Goal: Task Accomplishment & Management: Manage account settings

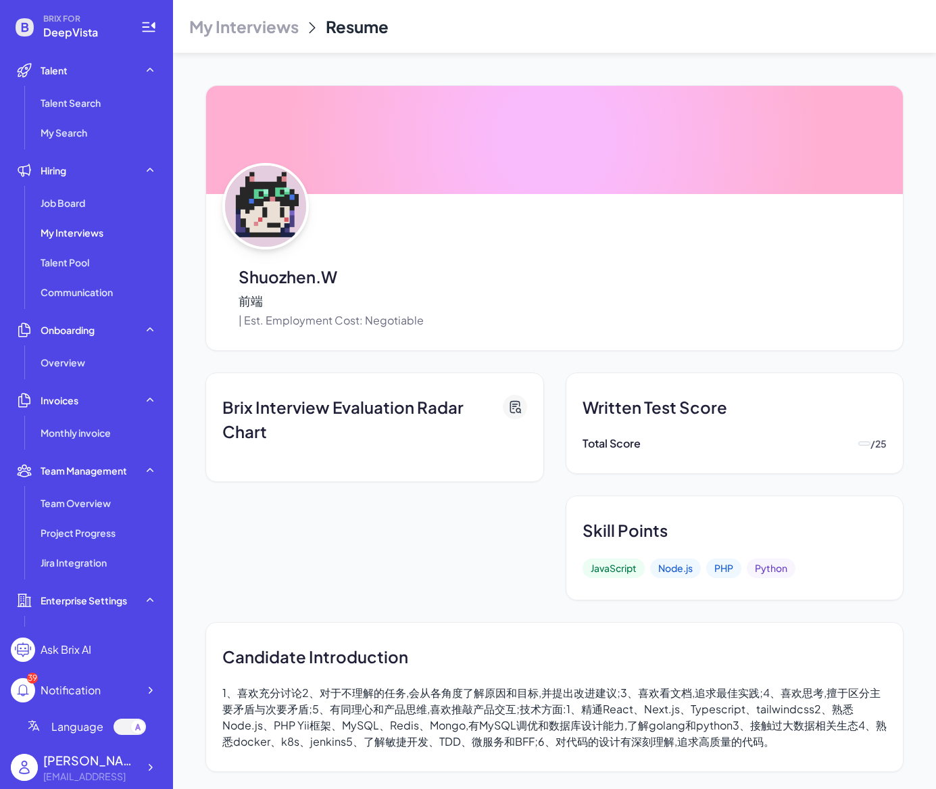
scroll to position [696, 0]
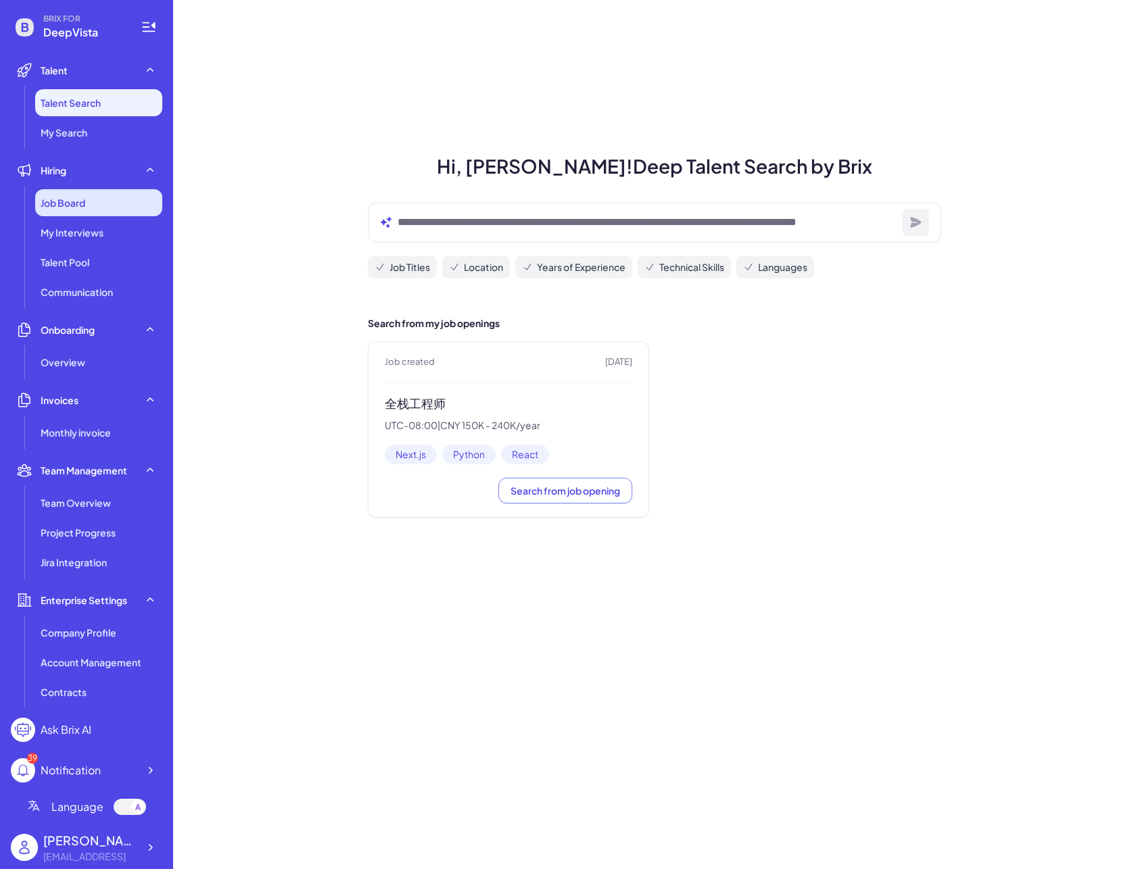
click at [110, 210] on div "Job Board" at bounding box center [98, 202] width 127 height 27
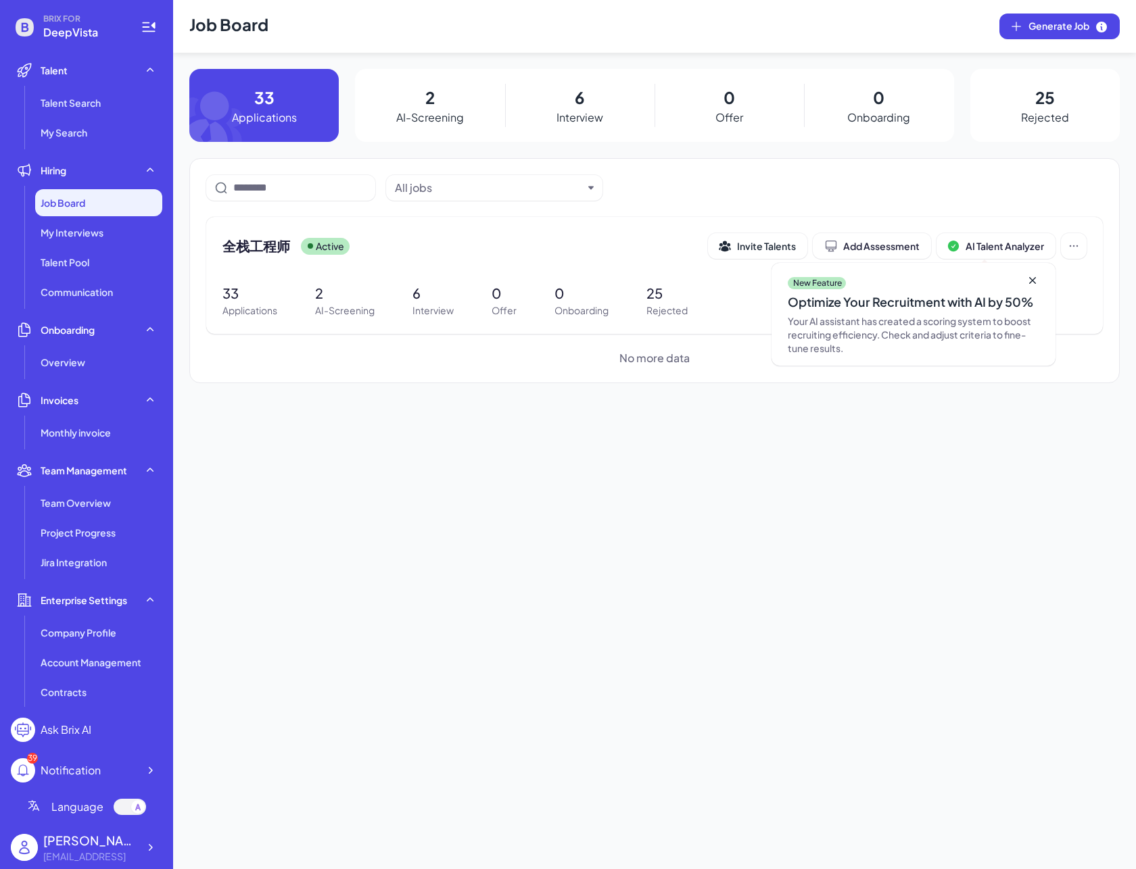
click at [578, 113] on p "Interview" at bounding box center [579, 118] width 47 height 16
click at [284, 251] on span "全栈工程师" at bounding box center [256, 246] width 68 height 19
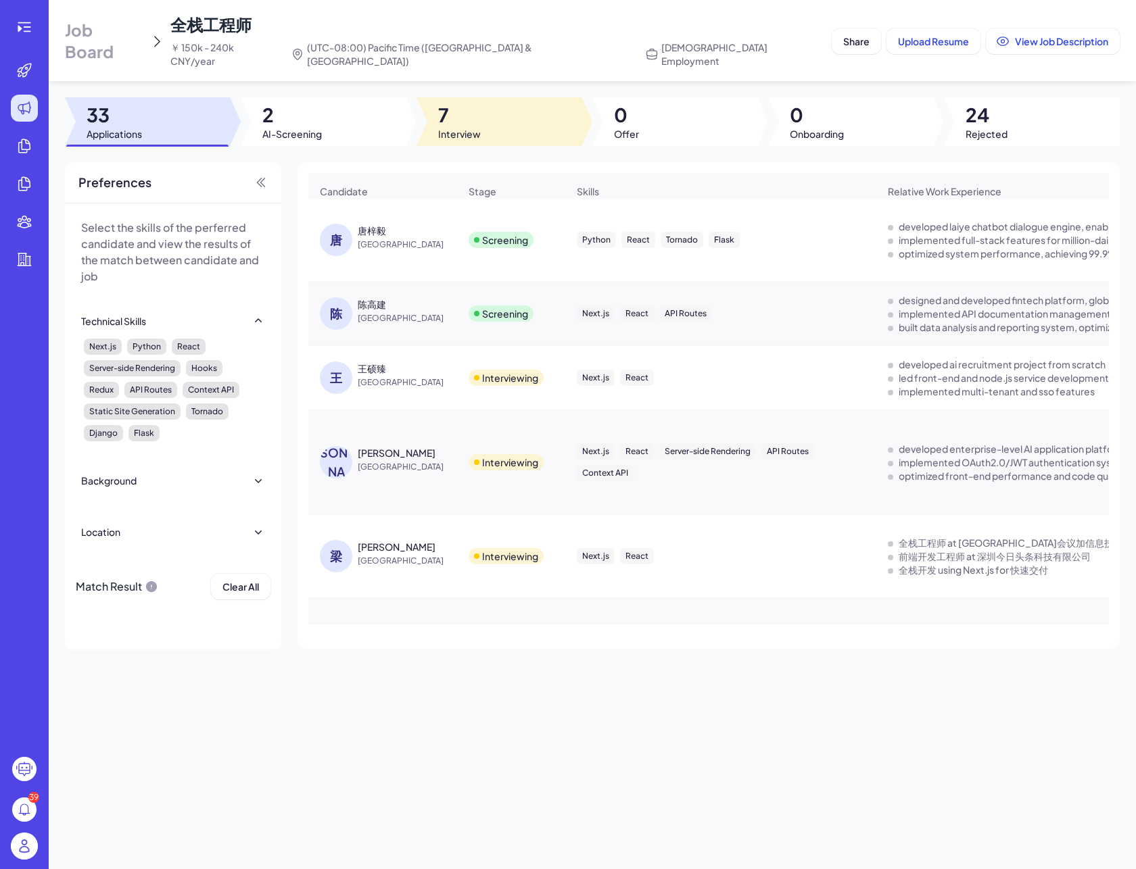
click at [445, 111] on span "7" at bounding box center [459, 115] width 43 height 24
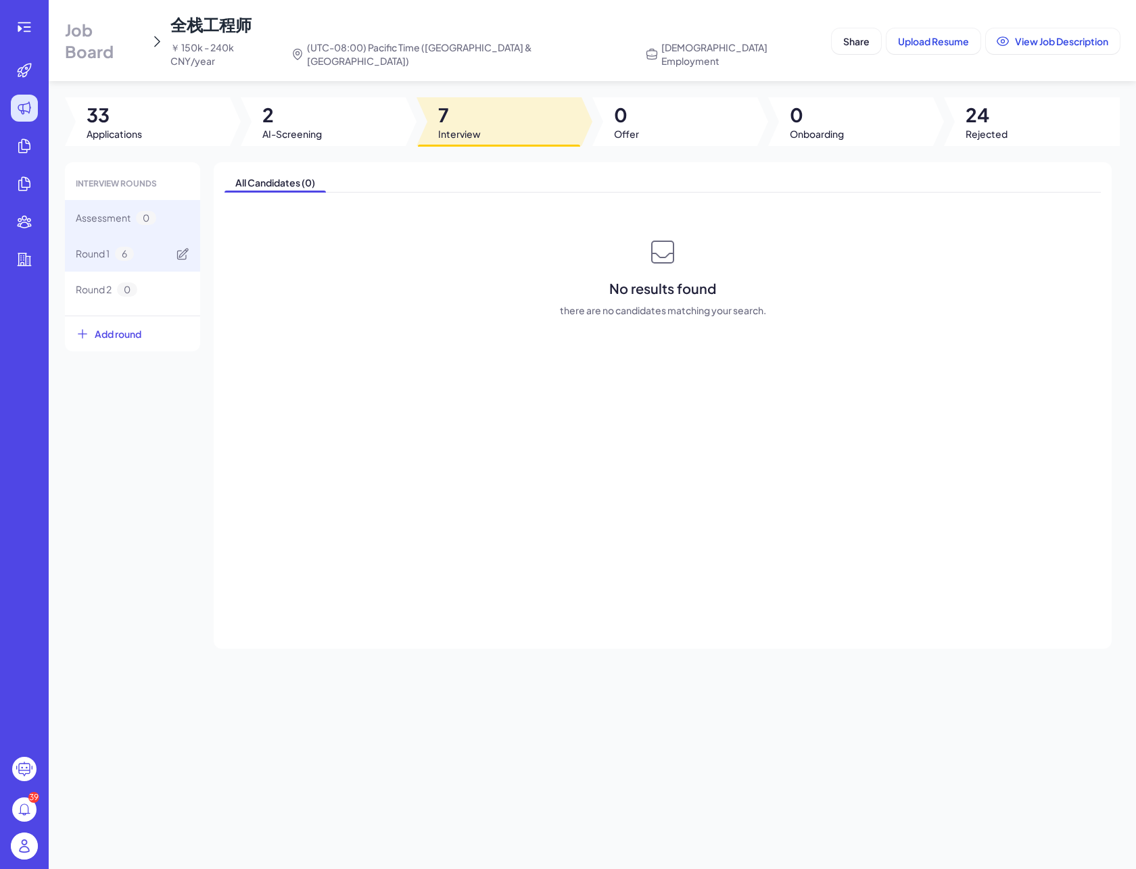
click at [141, 236] on div "Round 1 6" at bounding box center [132, 254] width 135 height 36
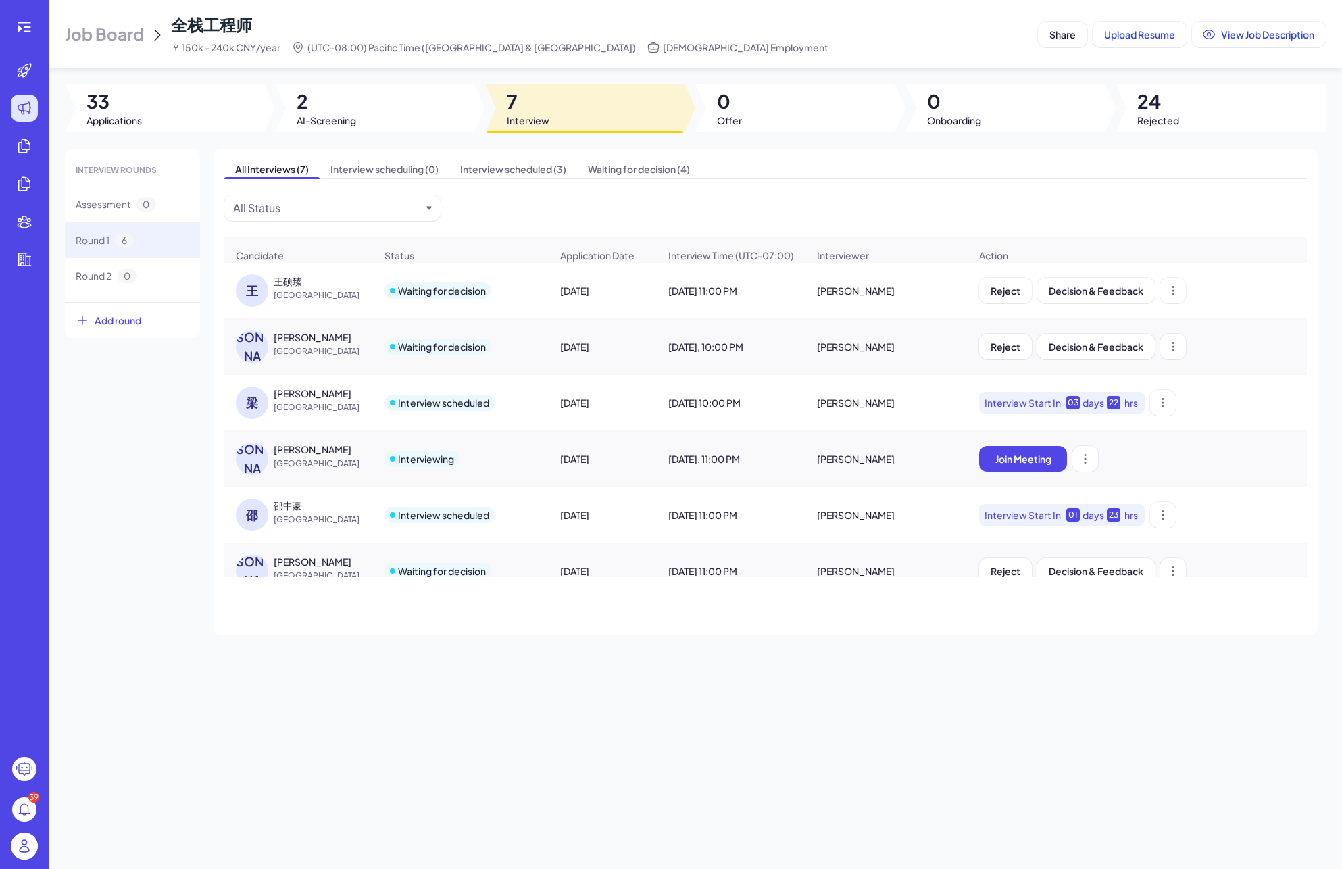
drag, startPoint x: 364, startPoint y: 477, endPoint x: 326, endPoint y: 468, distance: 38.9
click at [326, 468] on span "China" at bounding box center [324, 464] width 101 height 14
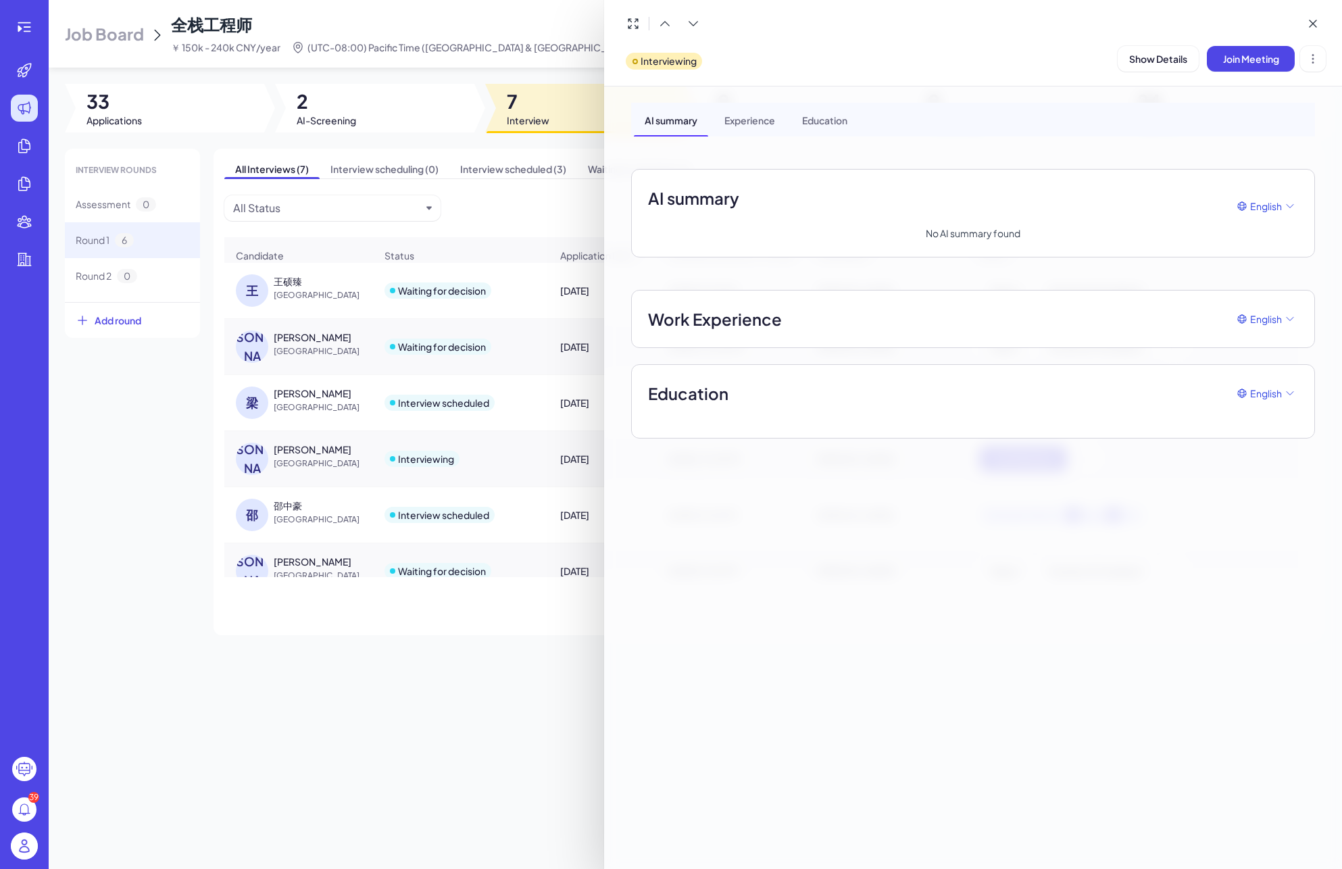
click at [279, 454] on div at bounding box center [671, 434] width 1342 height 869
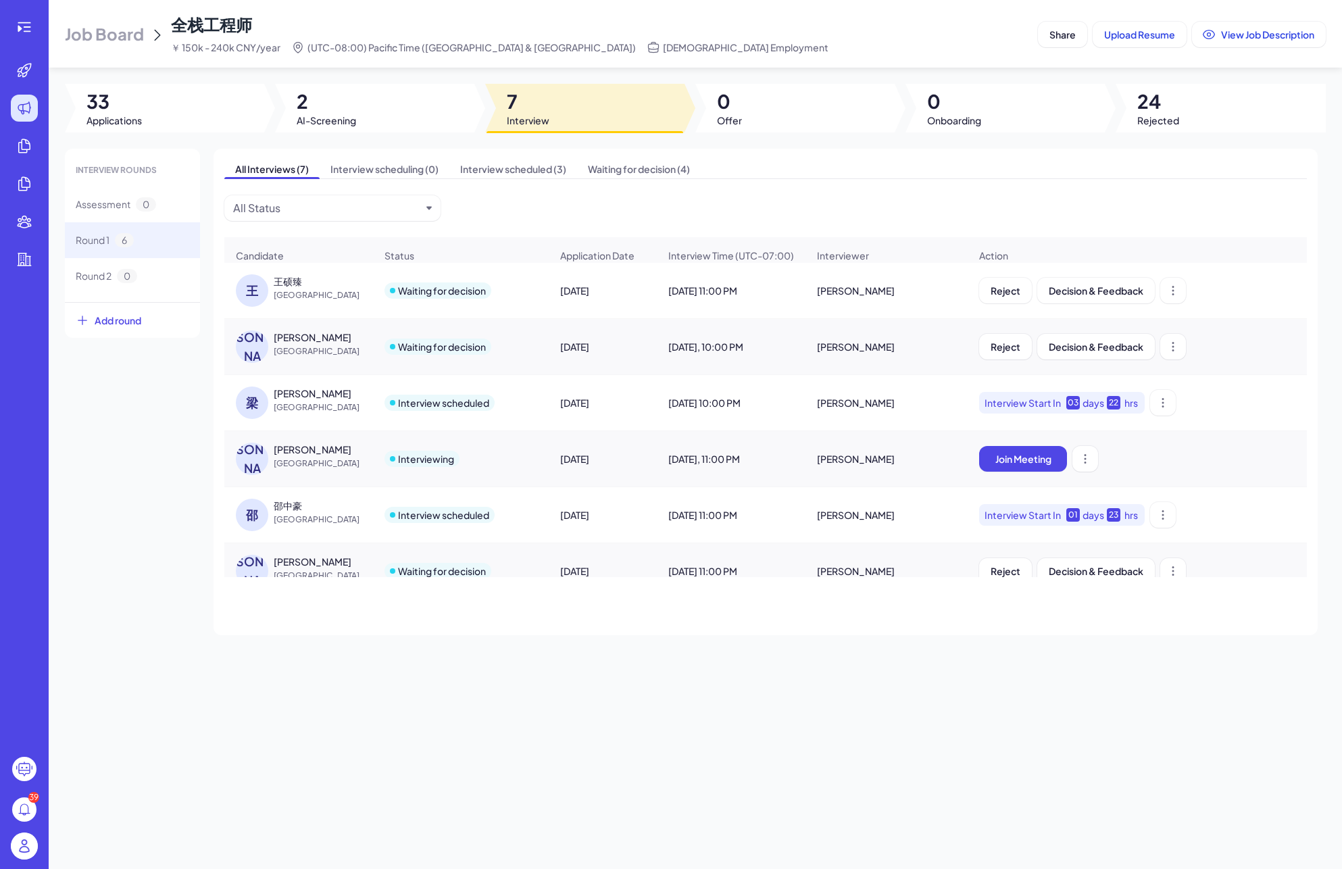
click at [279, 456] on div "[PERSON_NAME]" at bounding box center [313, 450] width 78 height 14
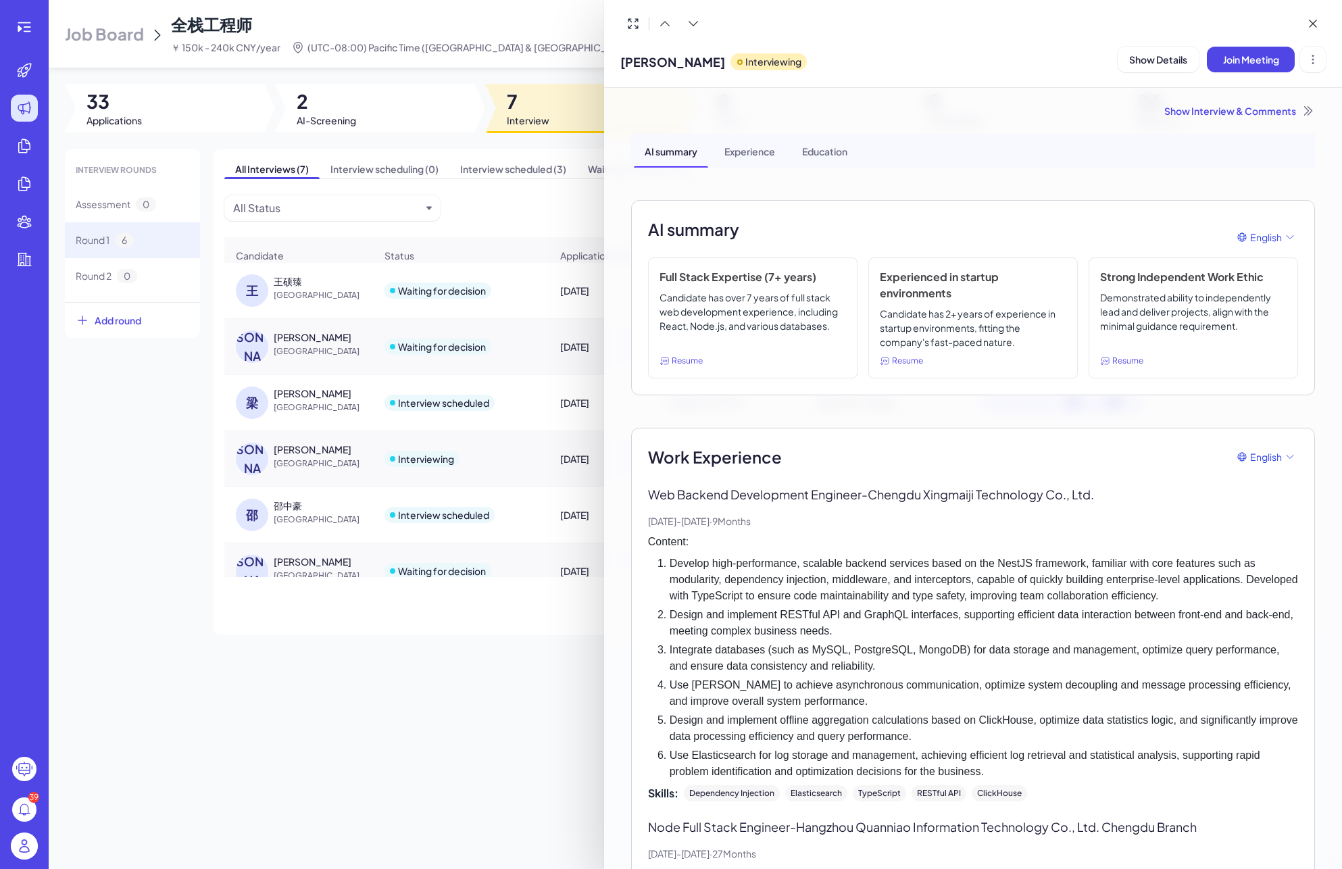
click at [412, 469] on div at bounding box center [671, 434] width 1342 height 869
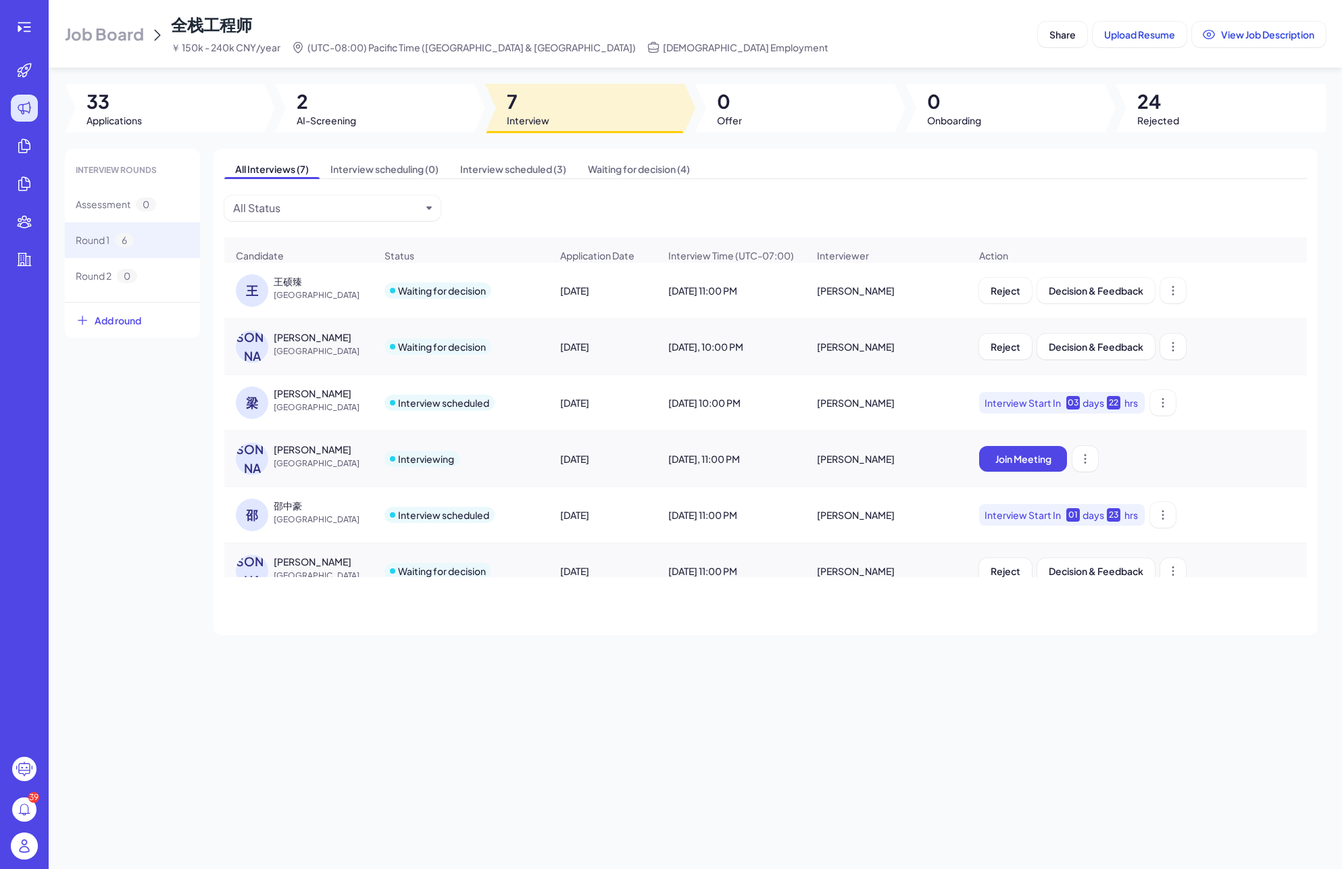
click at [416, 464] on div "Interviewing" at bounding box center [426, 459] width 56 height 14
click at [277, 456] on div "[PERSON_NAME]" at bounding box center [313, 450] width 78 height 14
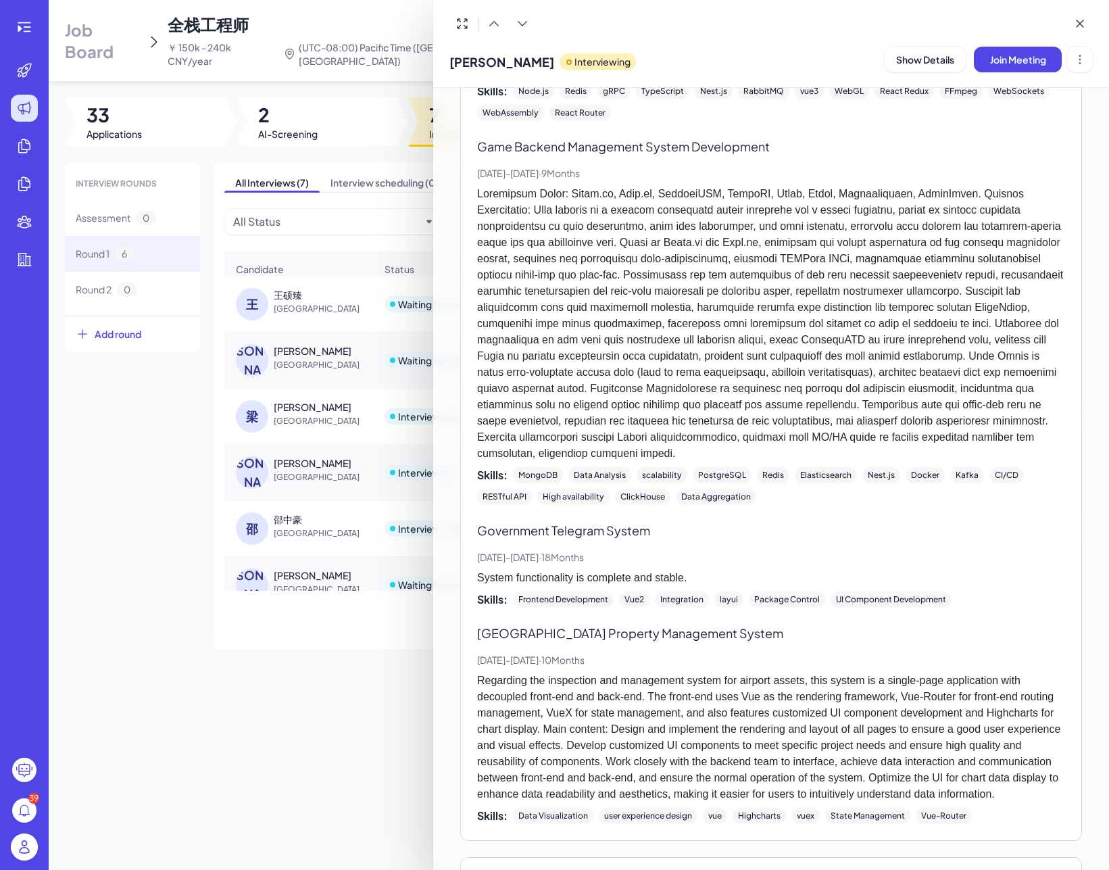
scroll to position [2482, 0]
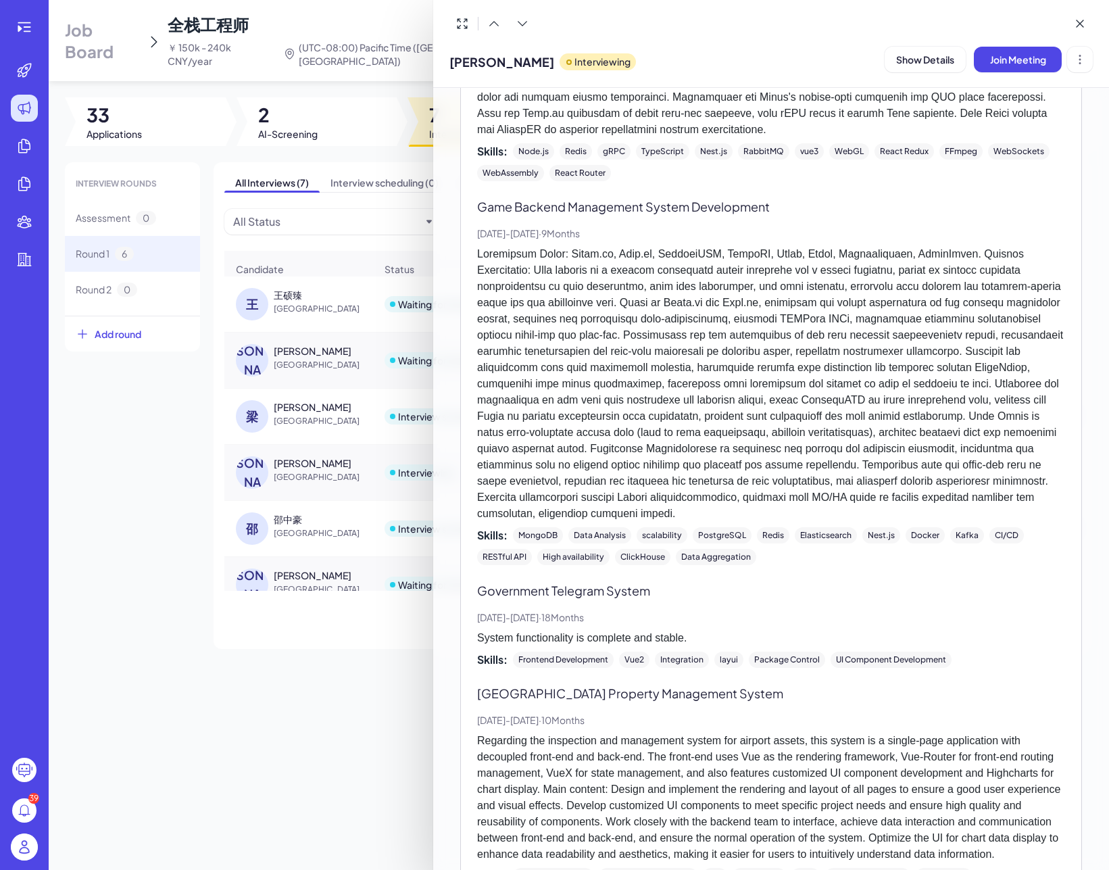
click at [630, 440] on p at bounding box center [771, 384] width 588 height 276
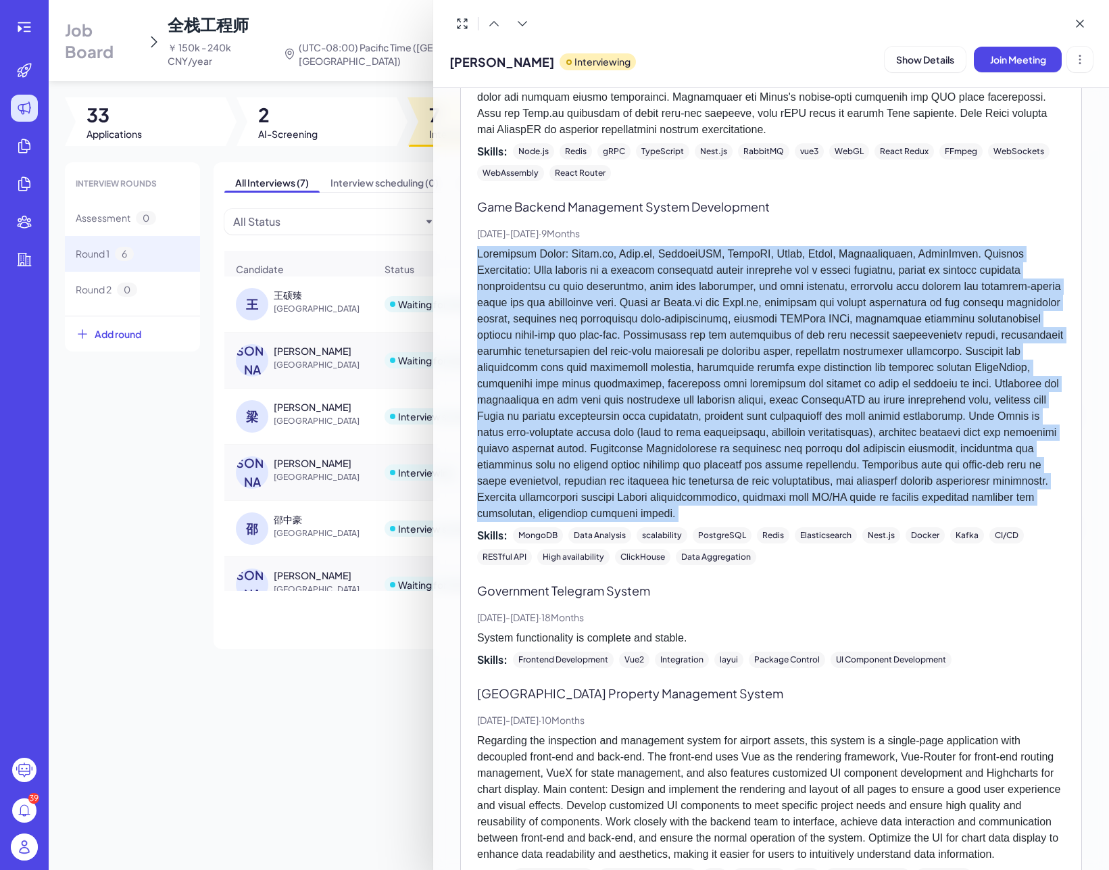
click at [630, 440] on p at bounding box center [771, 384] width 588 height 276
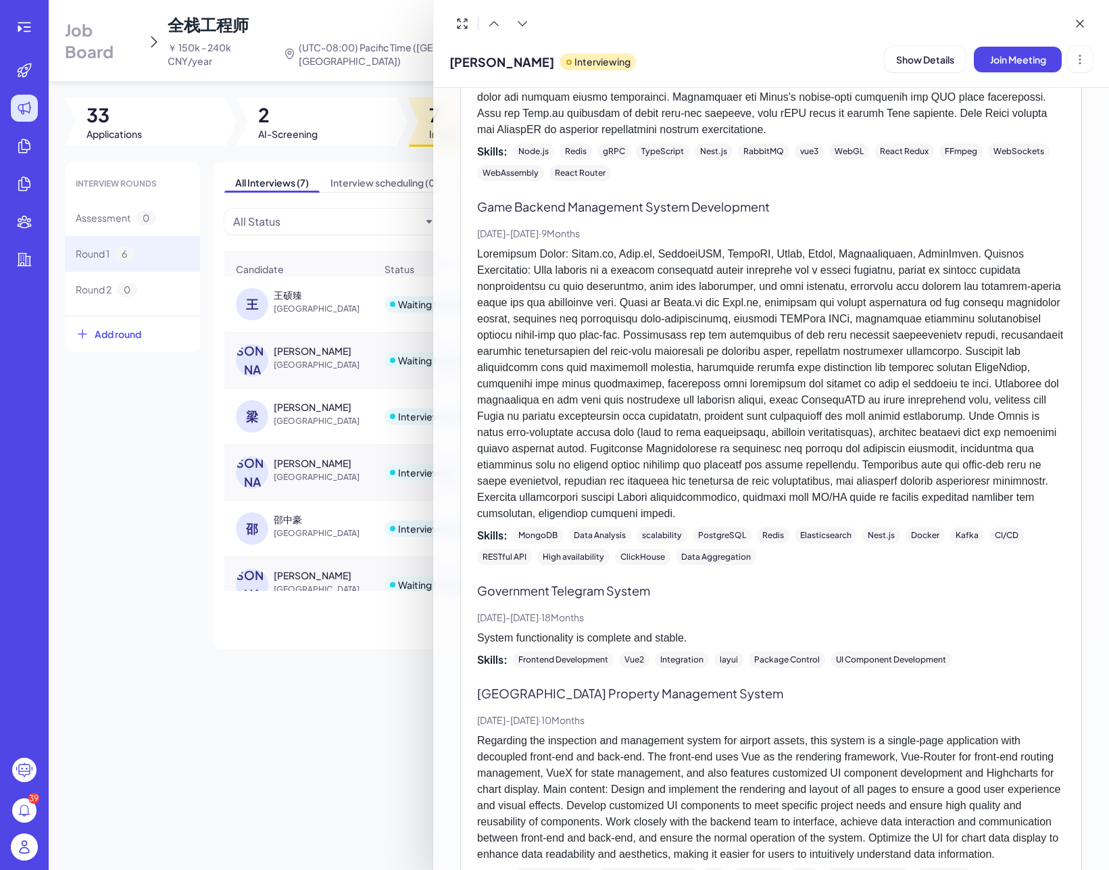
click at [654, 216] on p "Game Backend Management System Development" at bounding box center [771, 206] width 588 height 18
click at [687, 241] on p "Apr, 2024 - Feb, 2025 · 9 Months" at bounding box center [771, 233] width 588 height 14
click at [689, 216] on p "Game Backend Management System Development" at bounding box center [771, 206] width 588 height 18
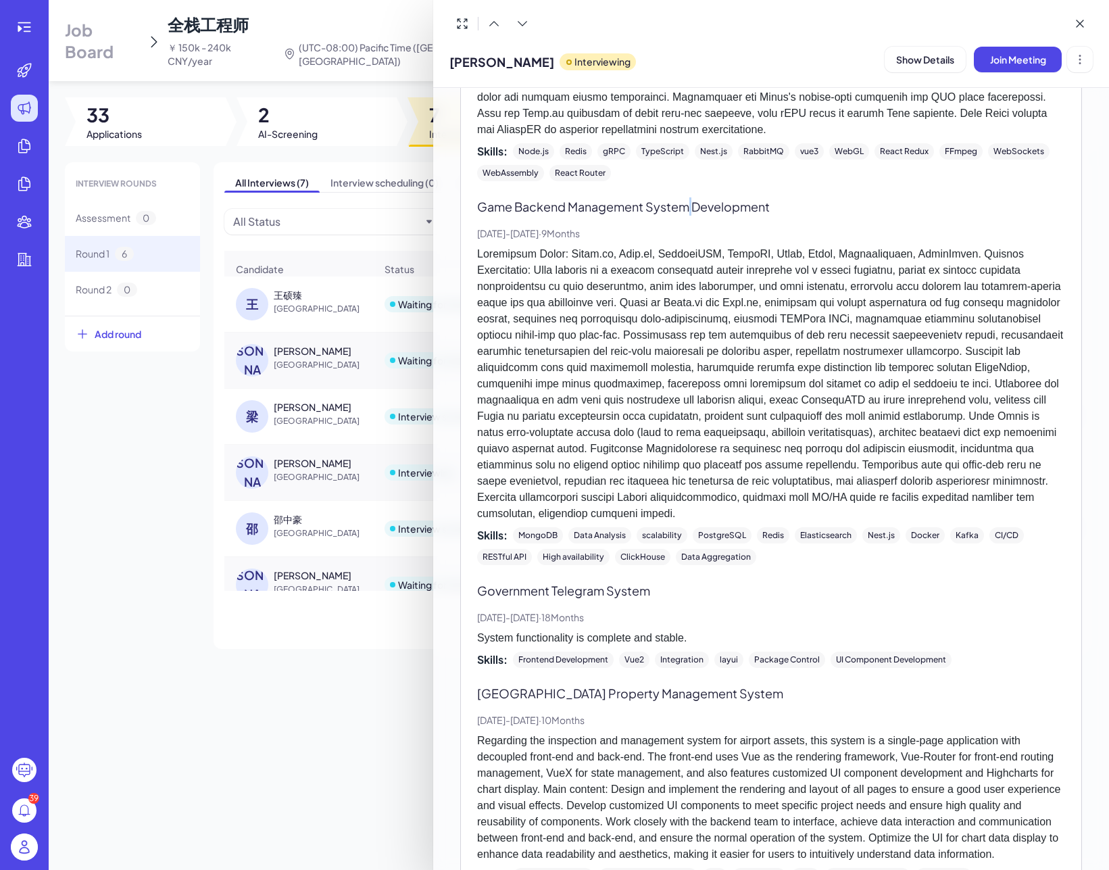
click at [689, 216] on p "Game Backend Management System Development" at bounding box center [771, 206] width 588 height 18
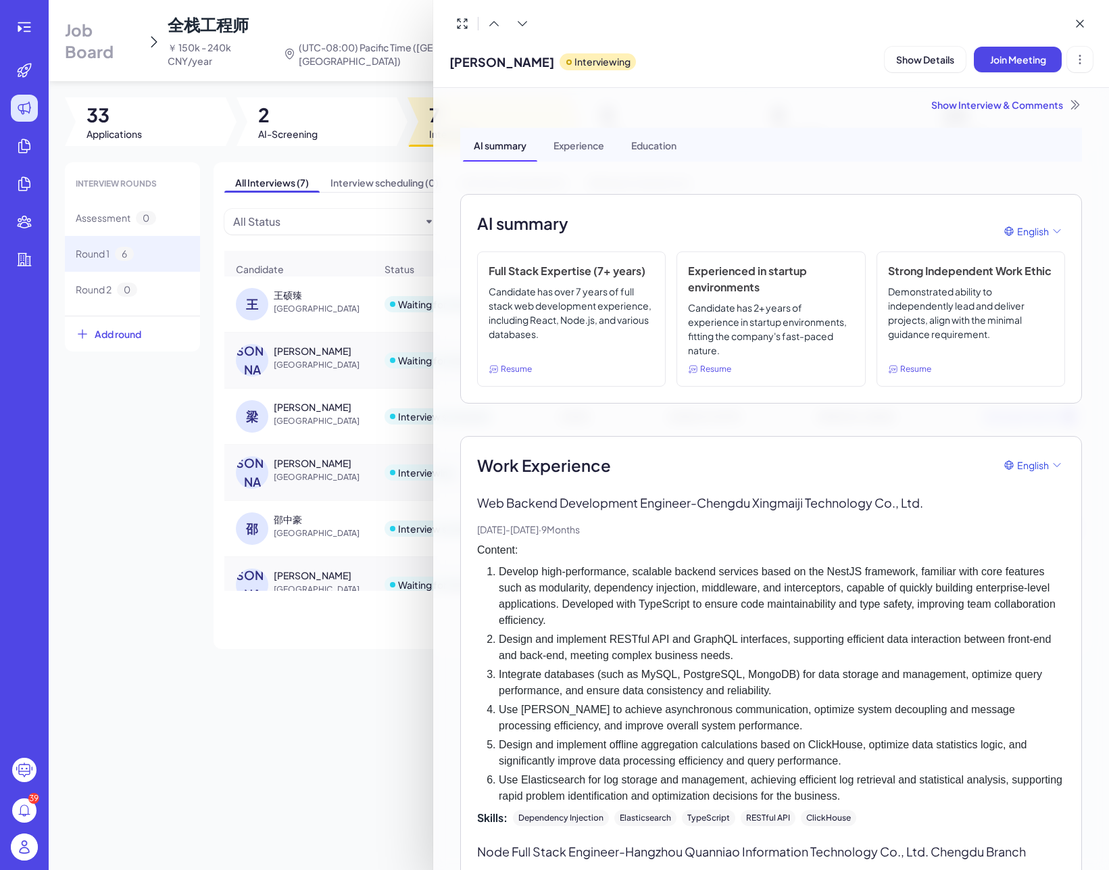
scroll to position [0, 0]
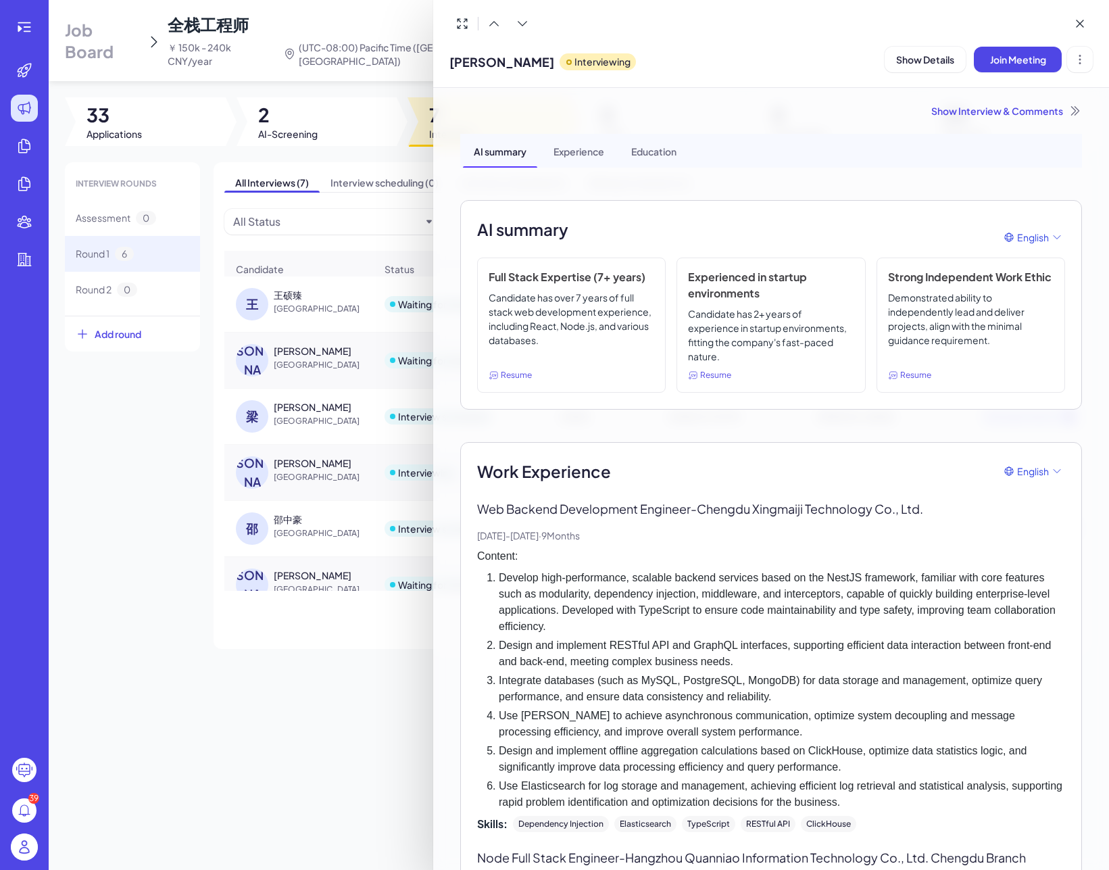
click at [774, 505] on p "Web Backend Development Engineer - Chengdu Xingmaiji Technology Co., Ltd." at bounding box center [771, 509] width 588 height 18
click at [792, 507] on p "Web Backend Development Engineer - Chengdu Xingmaiji Technology Co., Ltd." at bounding box center [771, 509] width 588 height 18
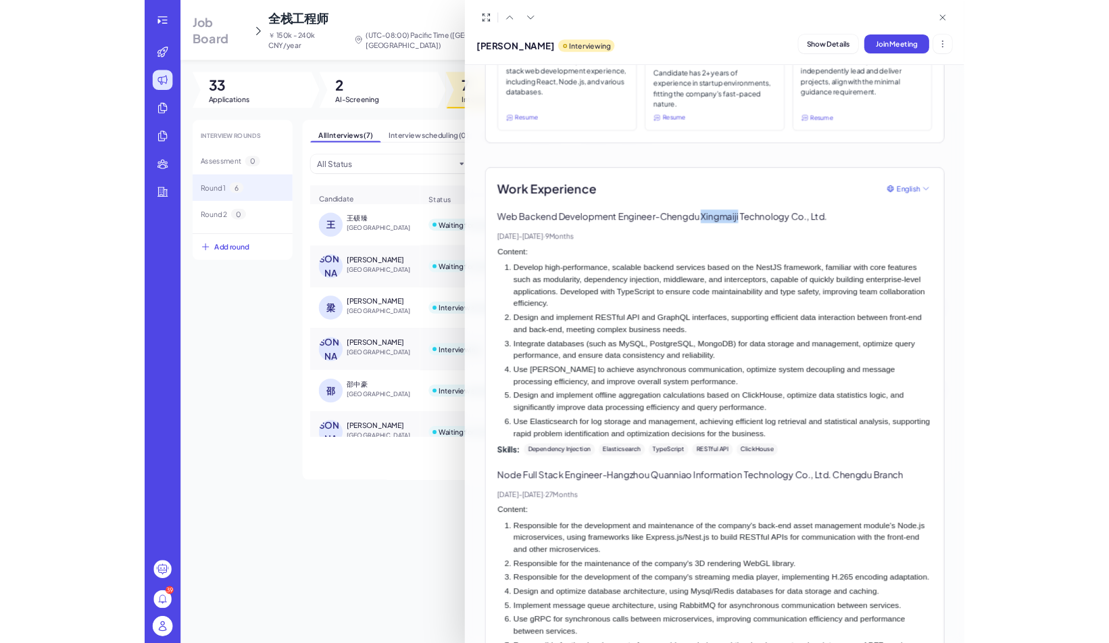
scroll to position [246, 0]
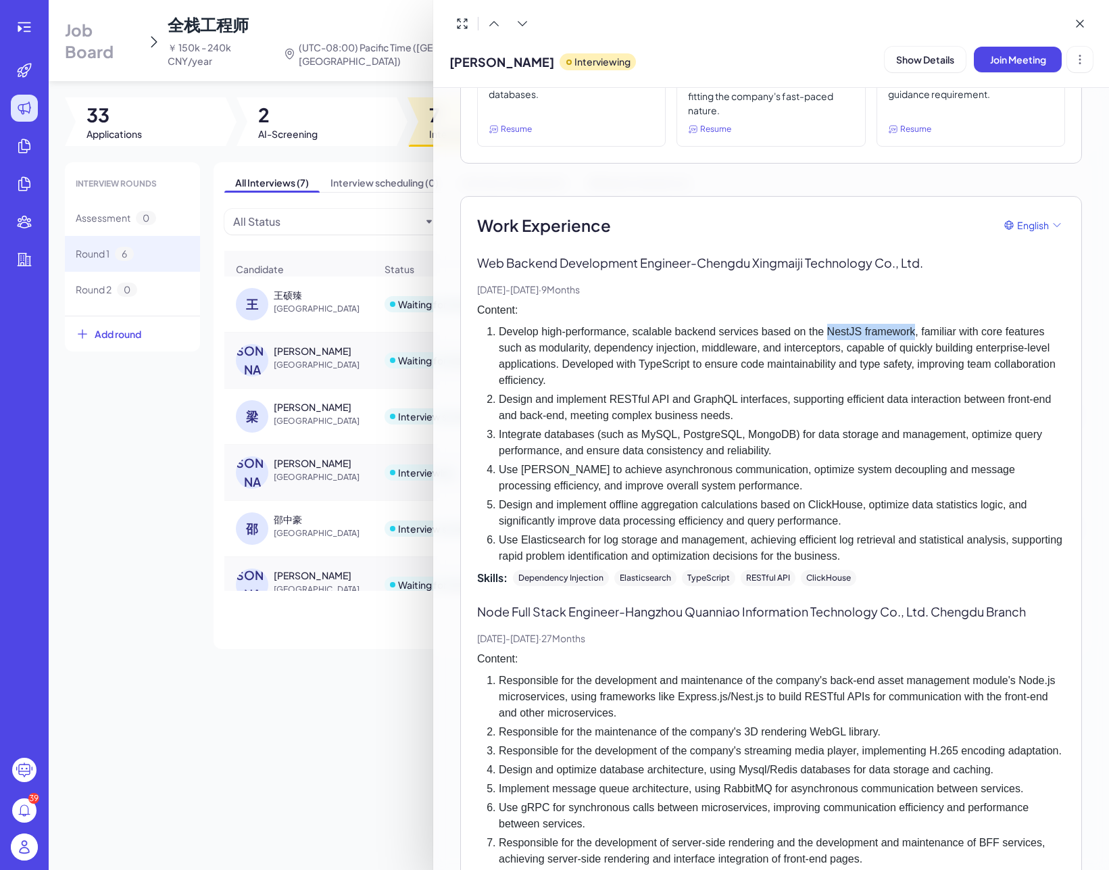
drag, startPoint x: 838, startPoint y: 333, endPoint x: 923, endPoint y: 331, distance: 85.2
click at [923, 331] on li "Develop high-performance, scalable backend services based on the NestJS framewo…" at bounding box center [782, 356] width 566 height 65
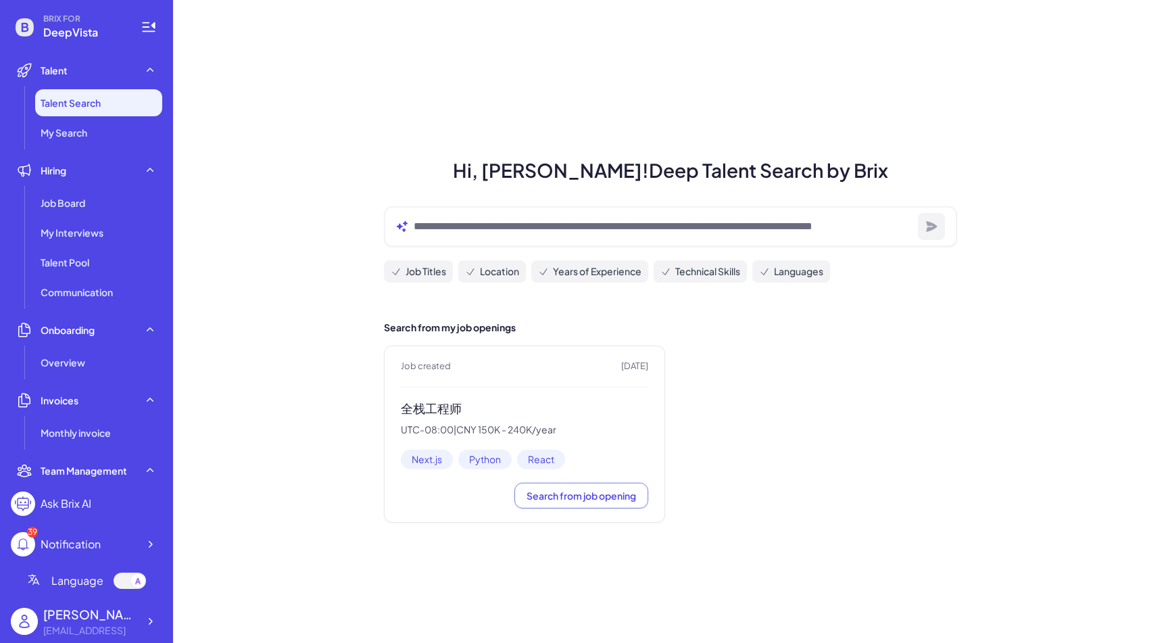
click at [452, 413] on h3 "全栈工程师" at bounding box center [524, 409] width 247 height 16
click at [91, 214] on div "Job Board" at bounding box center [98, 202] width 127 height 27
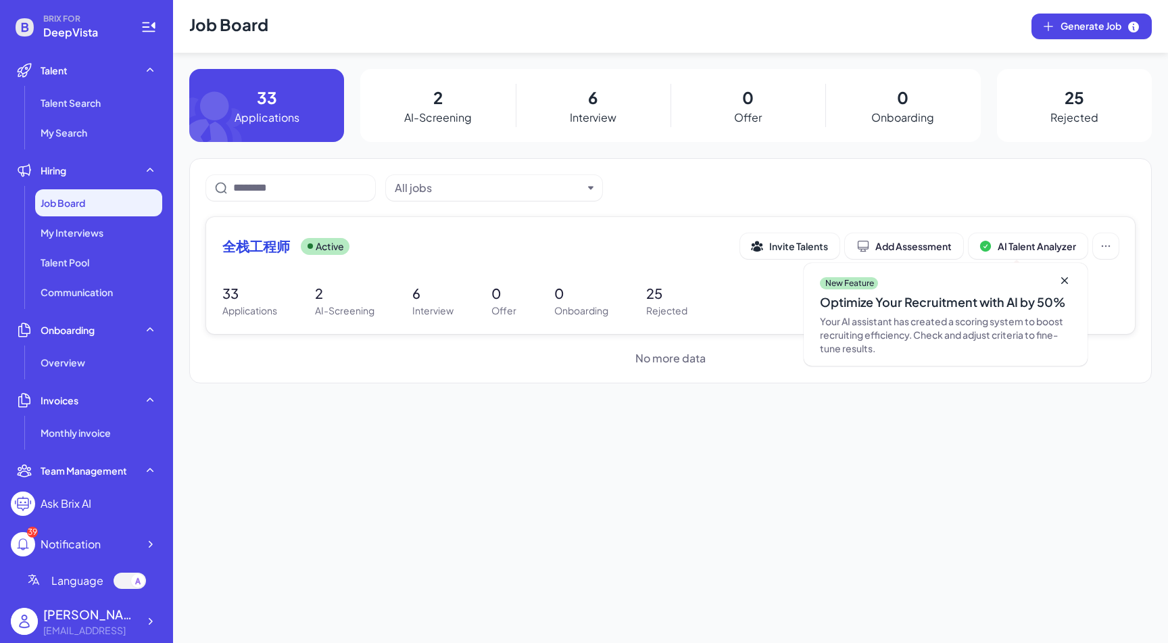
click at [247, 259] on div "全栈工程师 Active Invite Talents Add Assessment AI Talent Analyzer New Feature Optim…" at bounding box center [670, 250] width 896 height 34
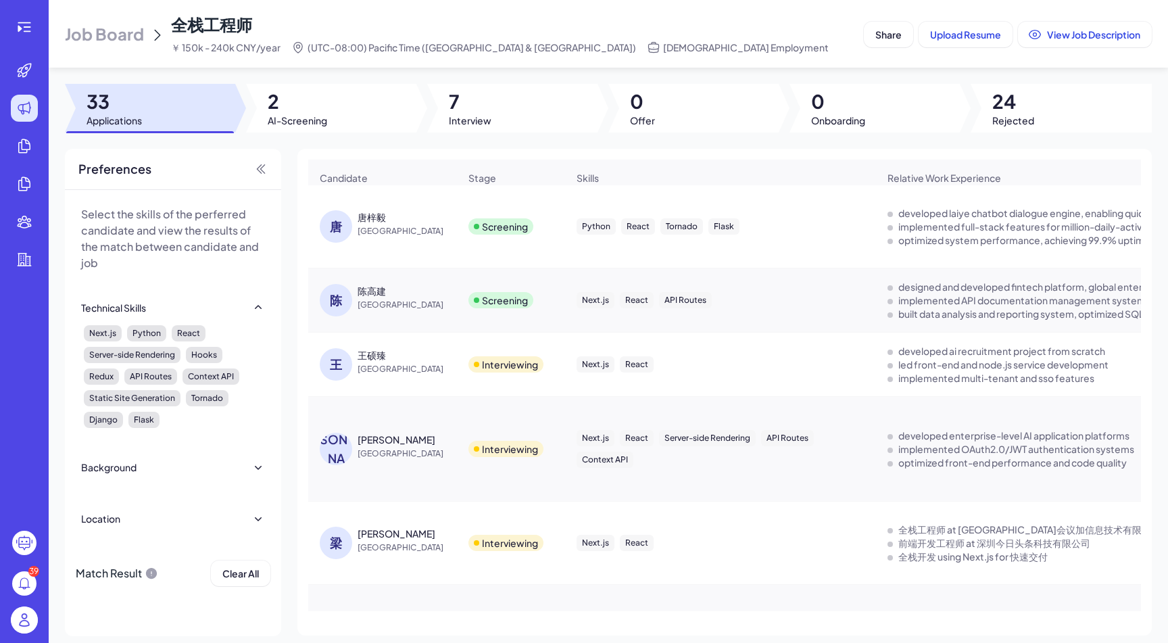
click at [400, 238] on div "唐 唐梓毅 China" at bounding box center [389, 226] width 139 height 32
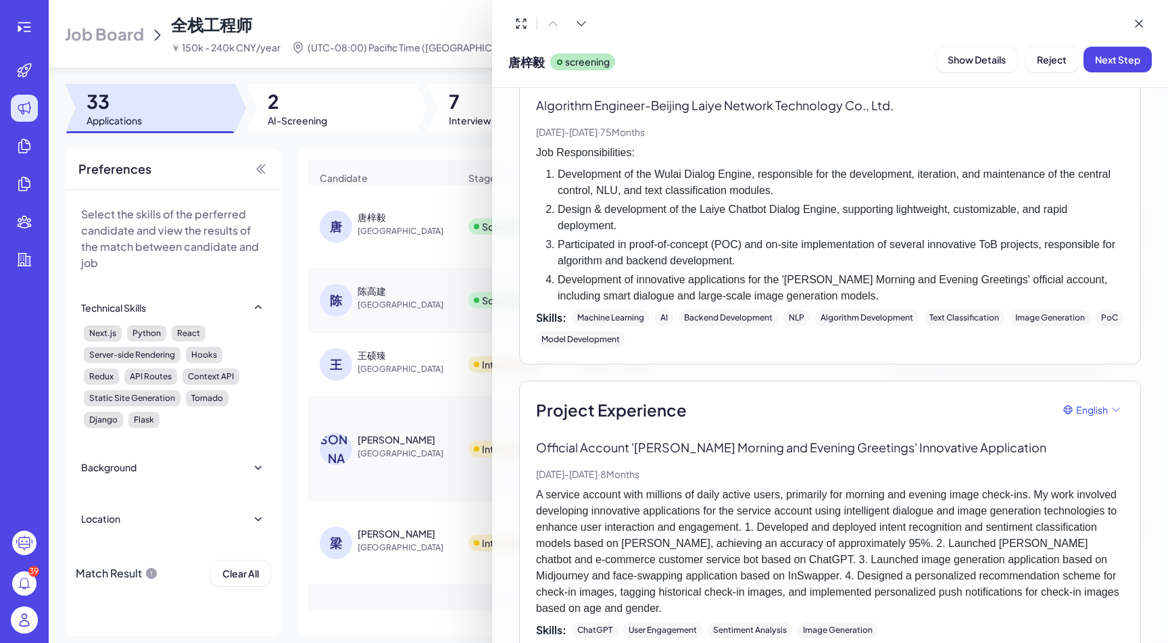
scroll to position [404, 0]
click at [1098, 58] on span "Next Step" at bounding box center [1117, 59] width 45 height 12
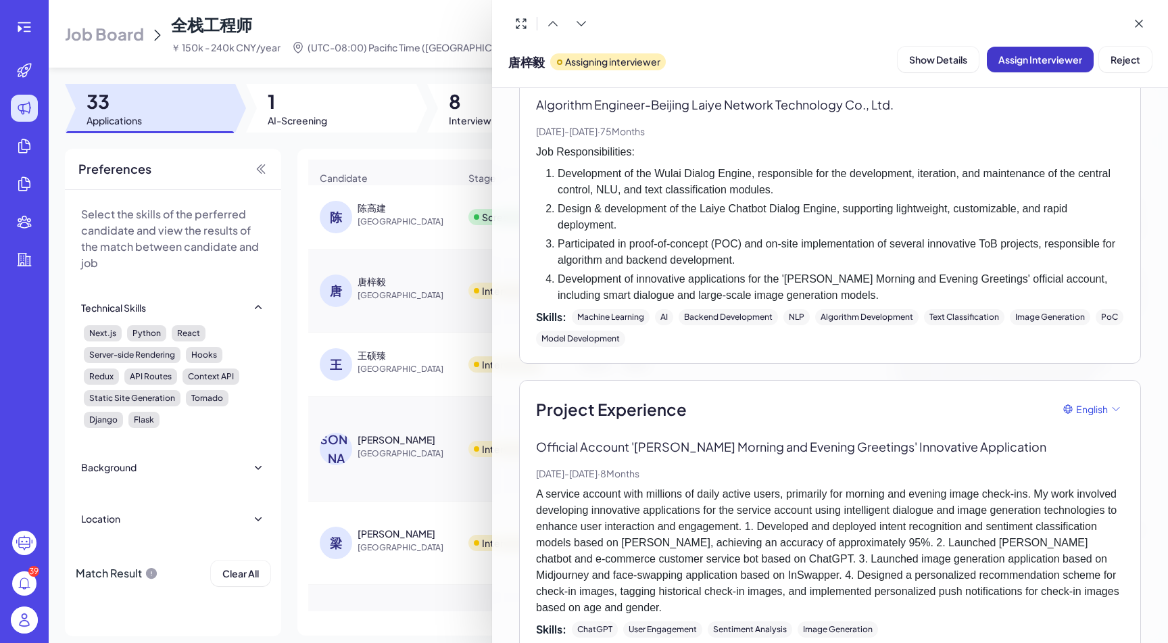
click at [1013, 66] on button "Assign Interviewer" at bounding box center [1040, 60] width 107 height 26
click at [992, 126] on div "Select Interviewer" at bounding box center [1007, 134] width 95 height 16
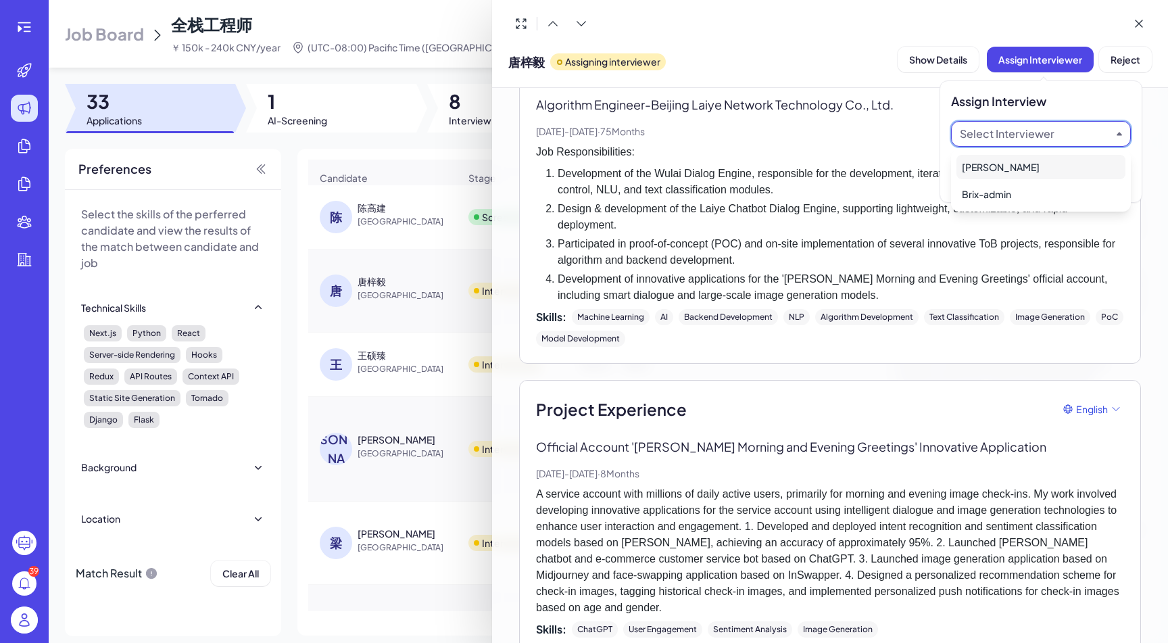
click at [992, 163] on div "[PERSON_NAME]" at bounding box center [1041, 167] width 169 height 24
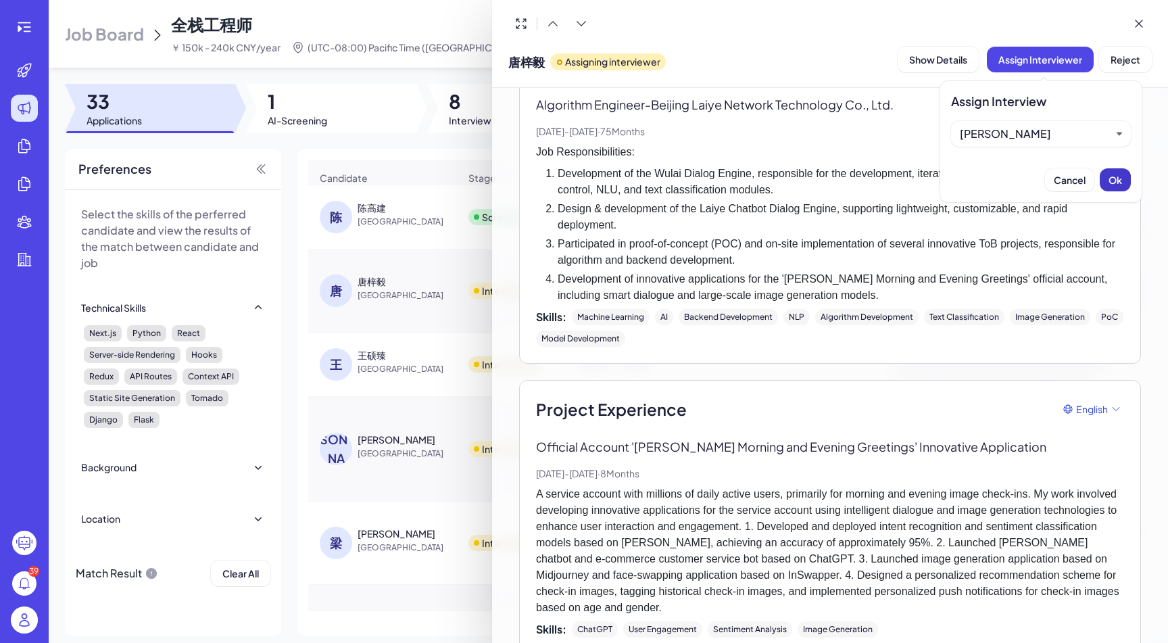
click at [1111, 170] on button "Ok" at bounding box center [1115, 179] width 31 height 23
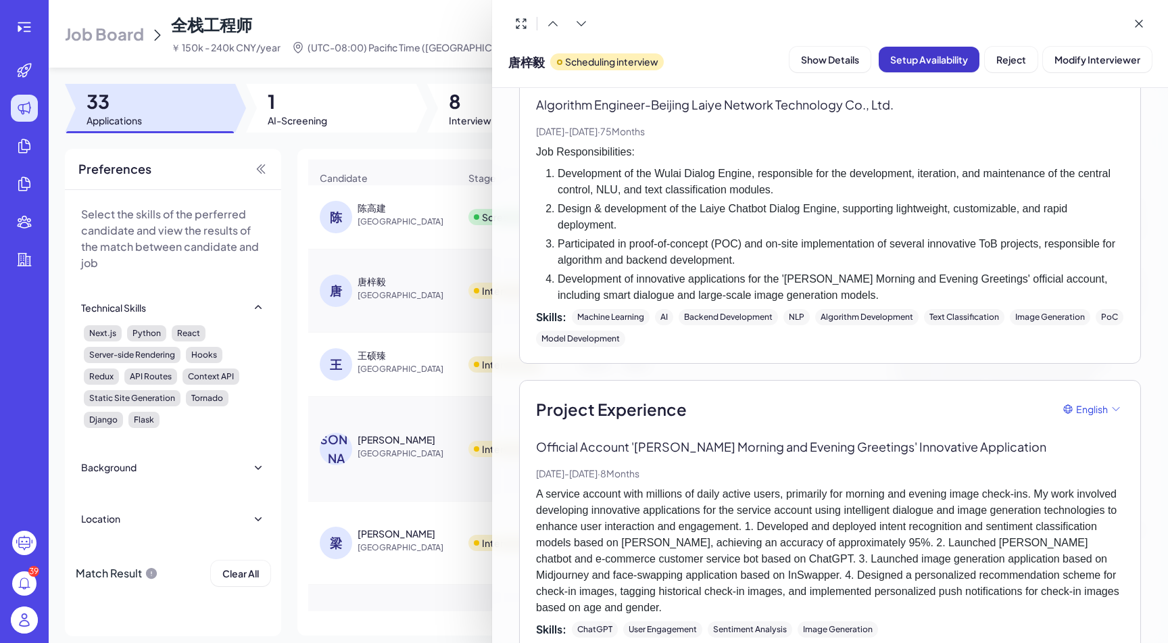
click at [913, 65] on button "Setup Availability" at bounding box center [929, 60] width 101 height 26
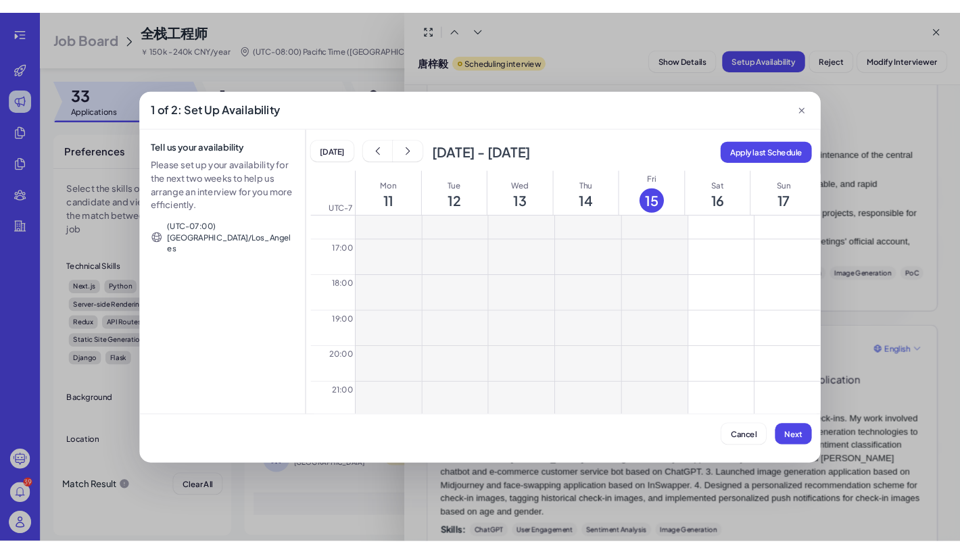
scroll to position [800, 0]
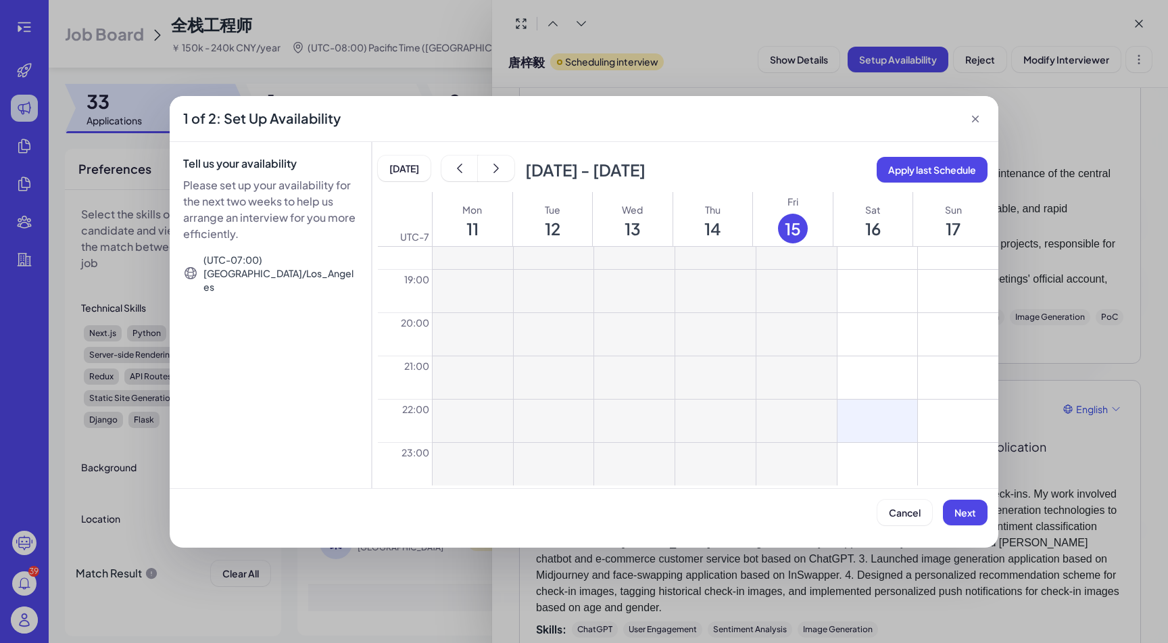
click at [868, 423] on button at bounding box center [878, 421] width 80 height 43
click at [868, 464] on button at bounding box center [878, 464] width 80 height 43
click at [961, 400] on button at bounding box center [958, 421] width 80 height 43
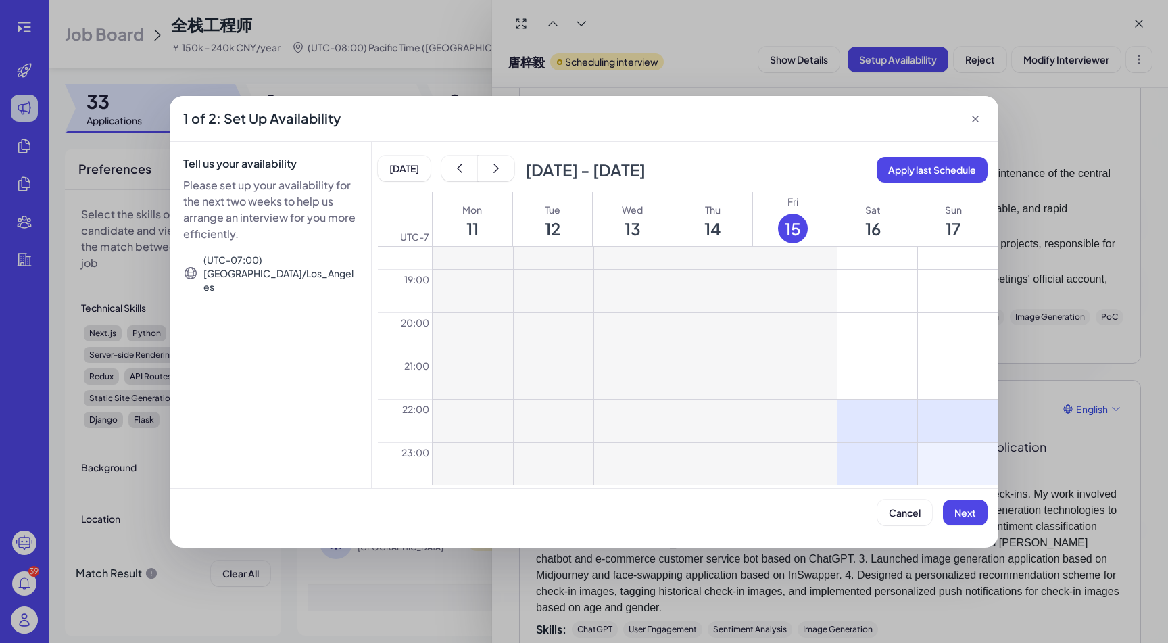
click at [961, 457] on button at bounding box center [958, 464] width 80 height 43
click at [489, 172] on icon "show next" at bounding box center [496, 169] width 14 height 14
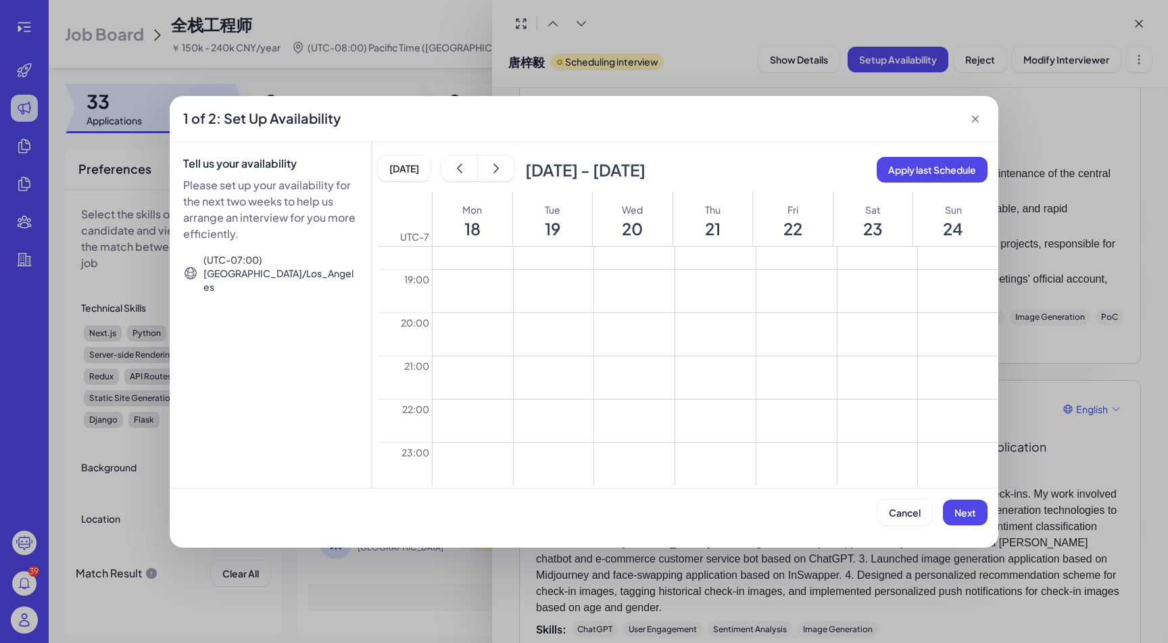
click at [463, 466] on button at bounding box center [473, 464] width 80 height 43
click at [574, 481] on button at bounding box center [554, 464] width 80 height 43
click at [628, 433] on button at bounding box center [634, 421] width 80 height 43
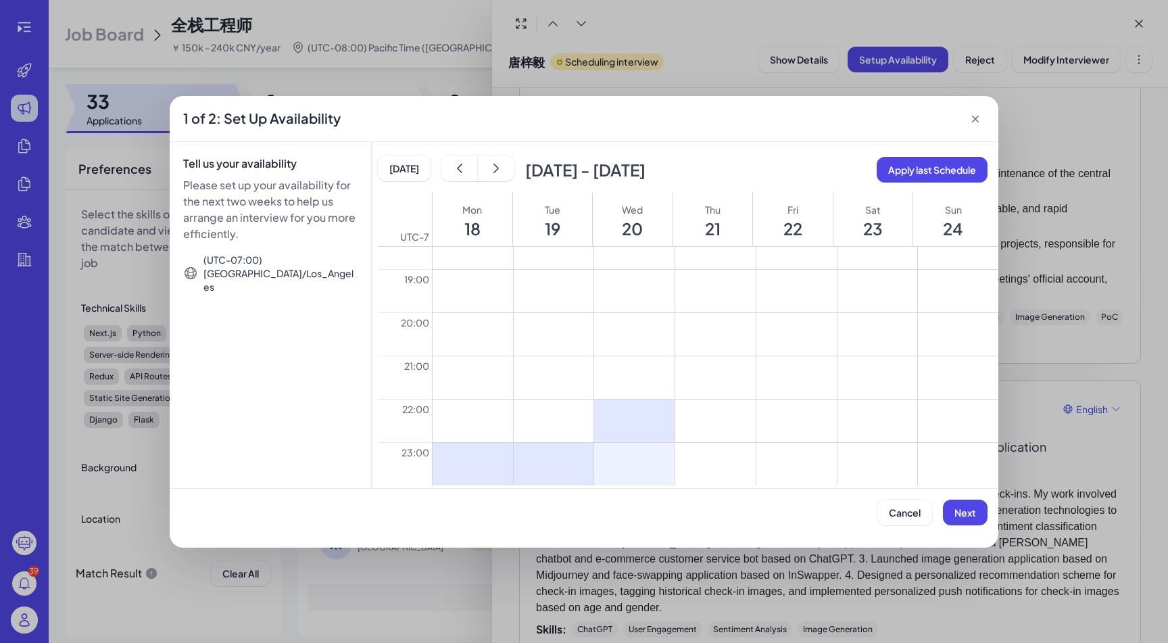
click at [629, 476] on button at bounding box center [634, 464] width 80 height 43
click at [967, 512] on span "Next" at bounding box center [965, 512] width 22 height 12
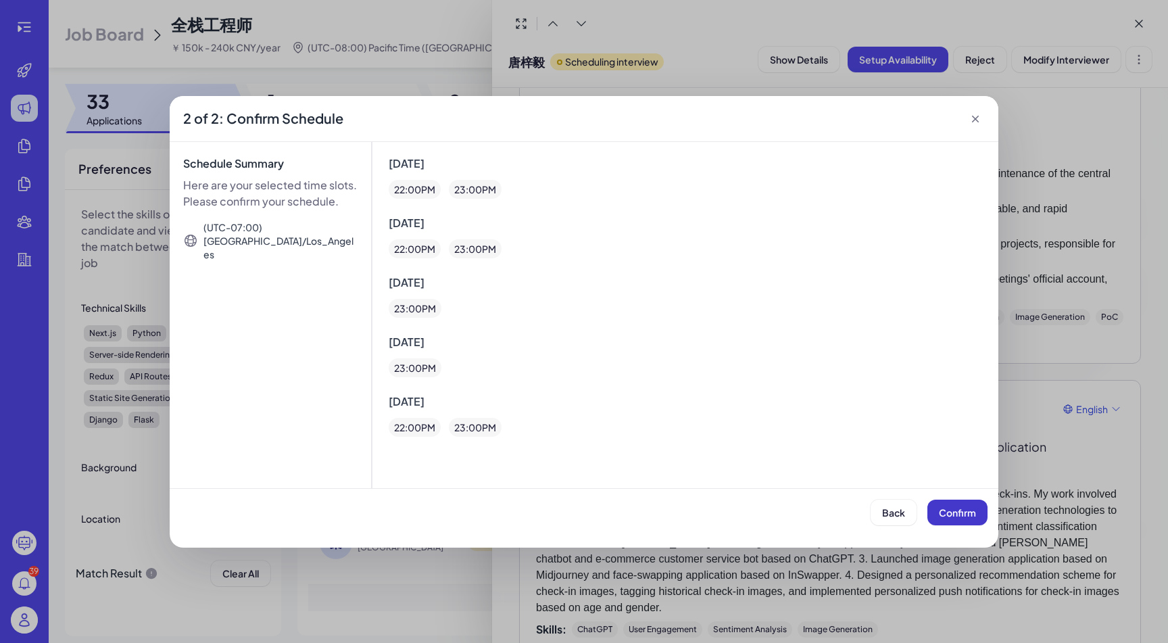
click at [966, 512] on span "Confirm" at bounding box center [957, 512] width 37 height 12
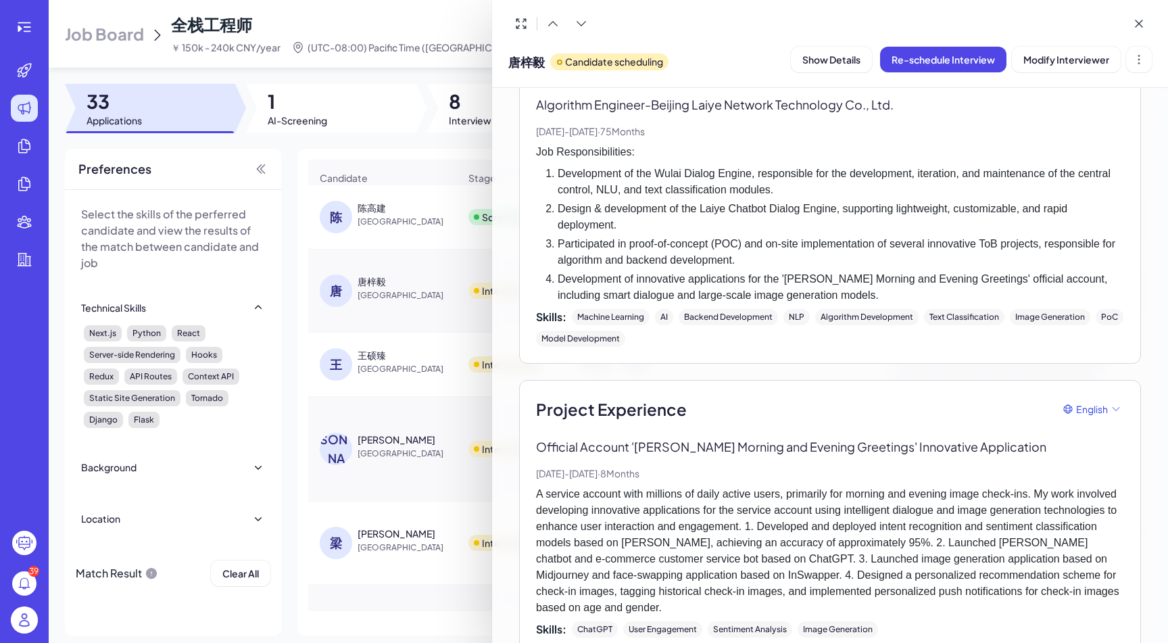
click at [472, 30] on div at bounding box center [584, 321] width 1168 height 643
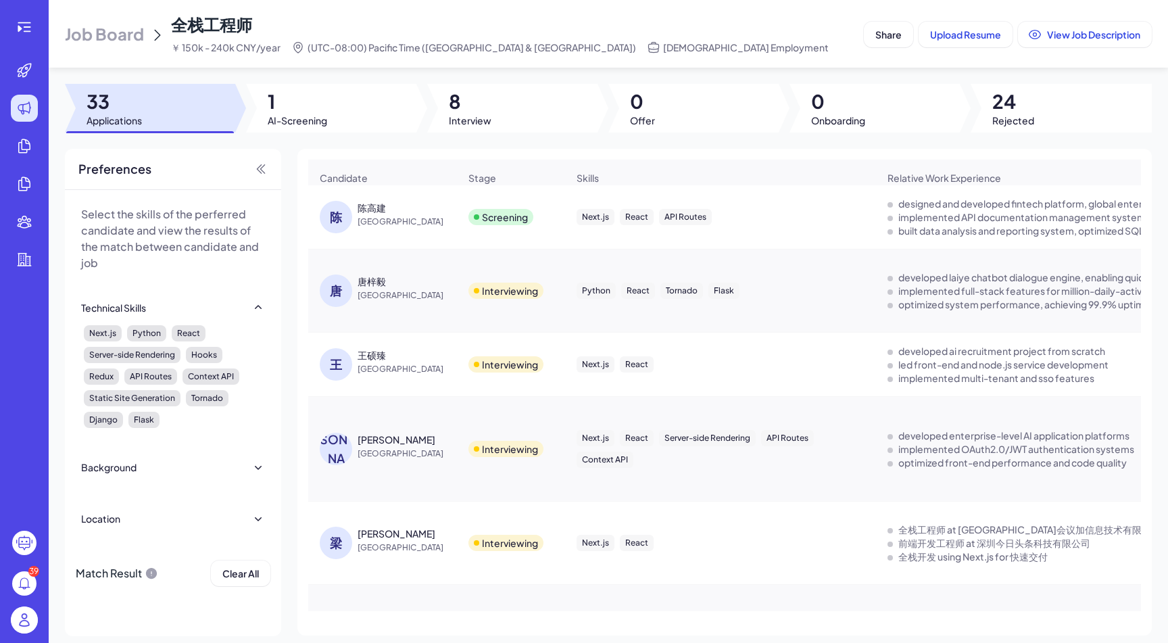
click at [387, 212] on div "陈高建" at bounding box center [408, 208] width 101 height 14
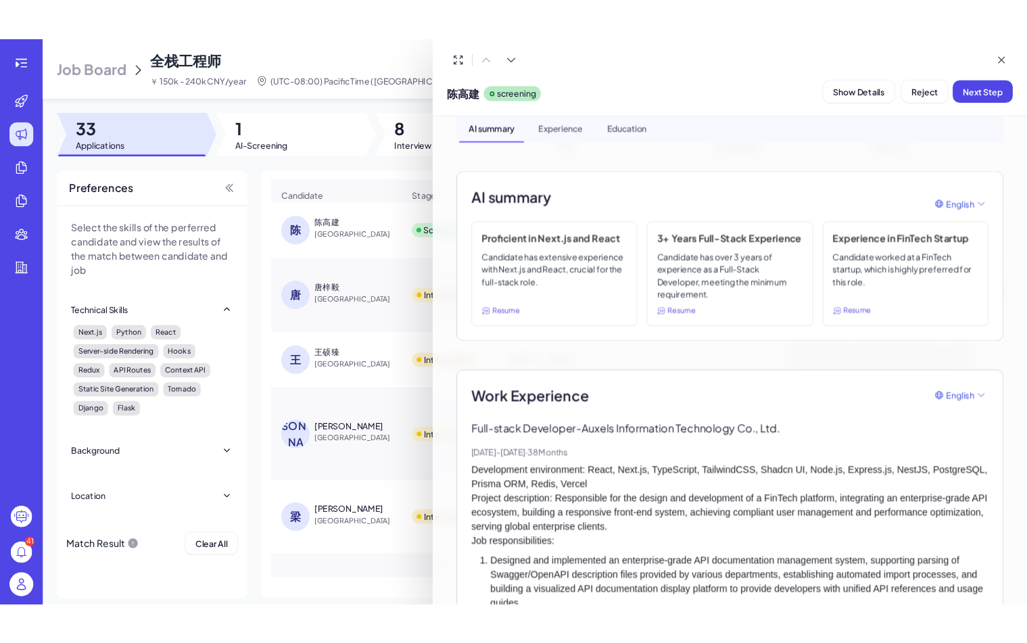
scroll to position [49, 0]
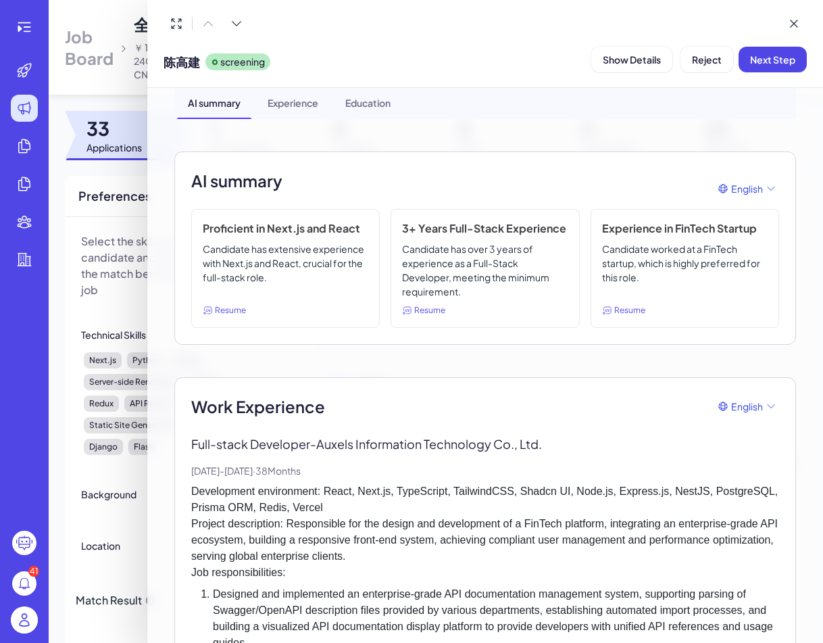
click at [116, 158] on div at bounding box center [411, 321] width 823 height 643
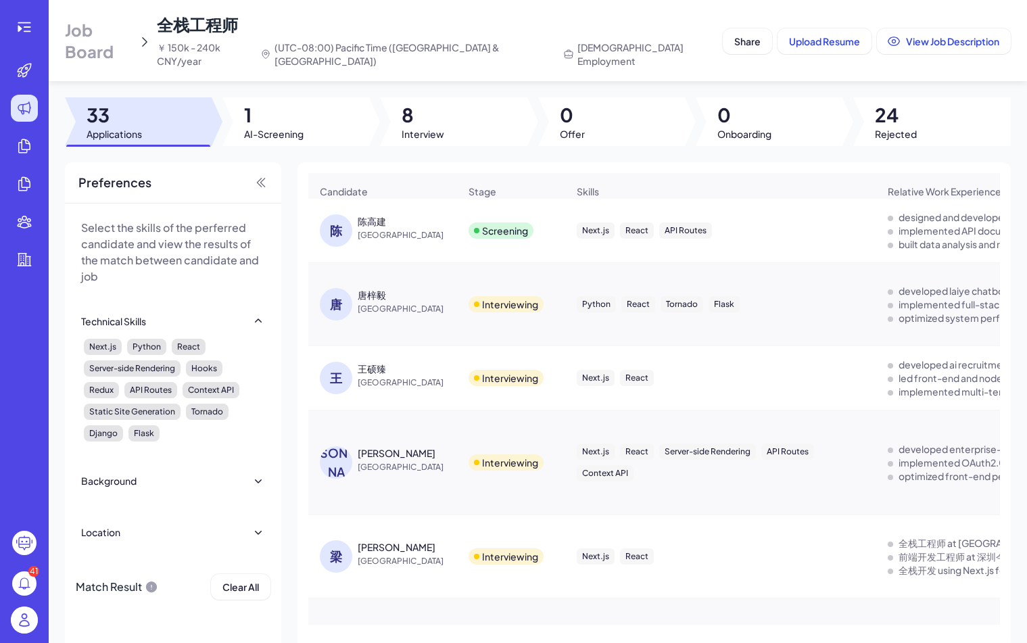
click at [381, 214] on div "陈高建" at bounding box center [372, 221] width 28 height 14
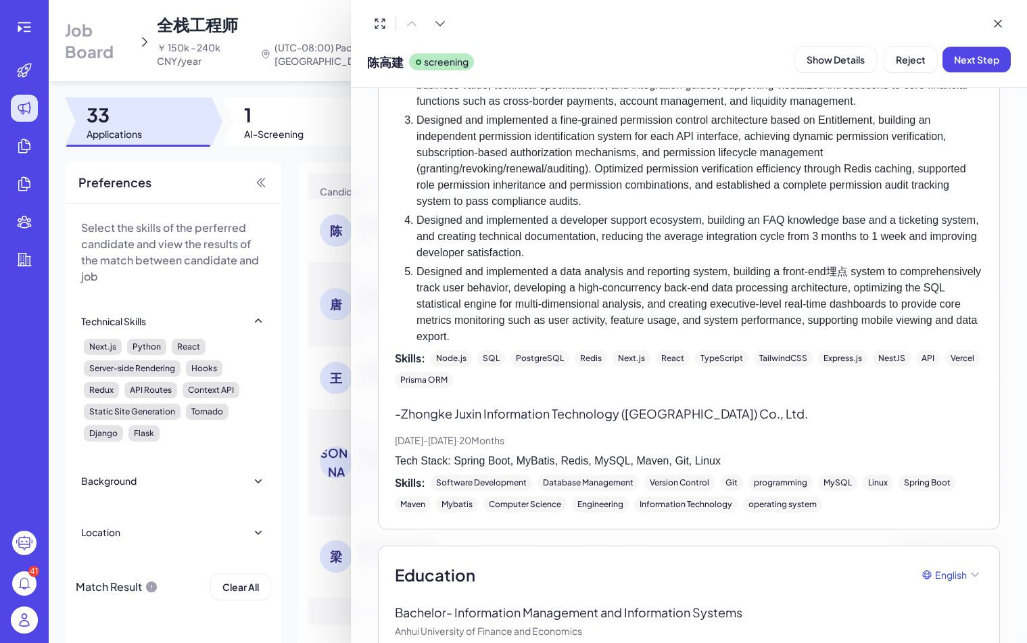
scroll to position [703, 0]
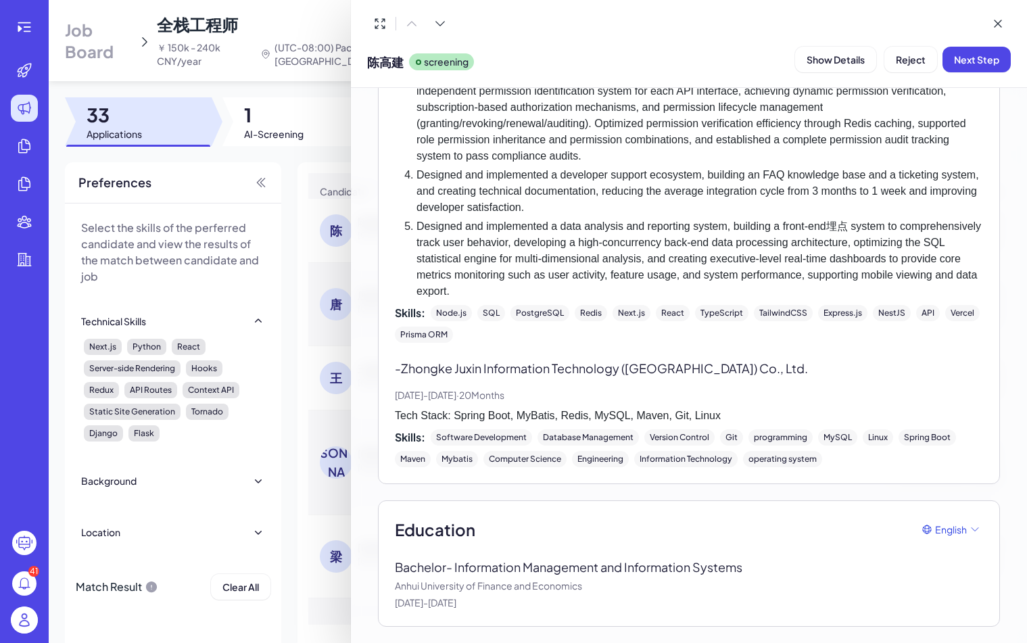
click at [540, 585] on p "Anhui University of Finance and Economics" at bounding box center [689, 586] width 588 height 14
copy p "Anhui University of Finance and Economics"
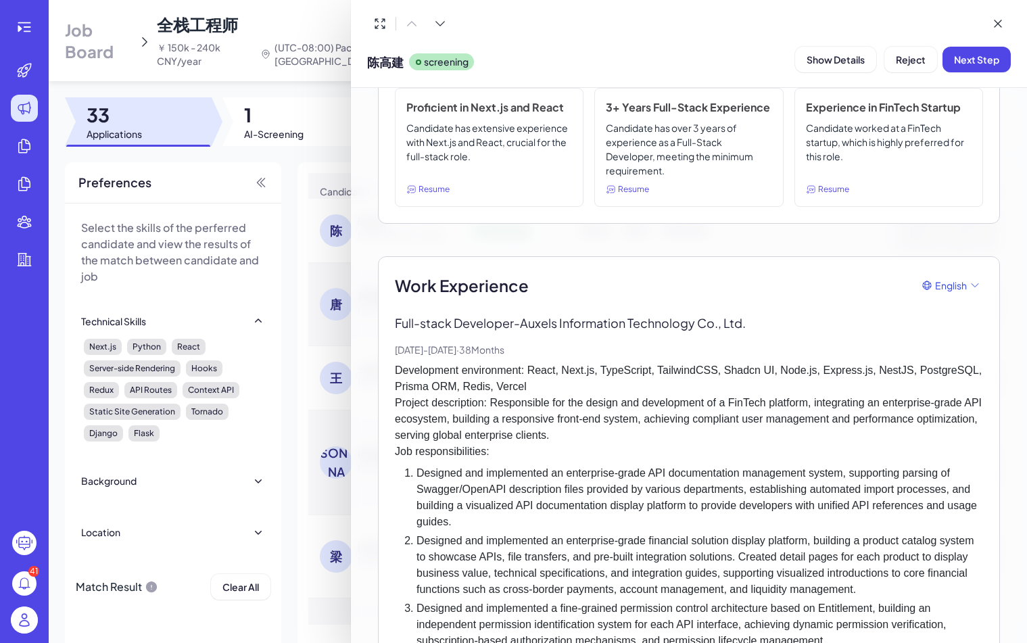
scroll to position [0, 0]
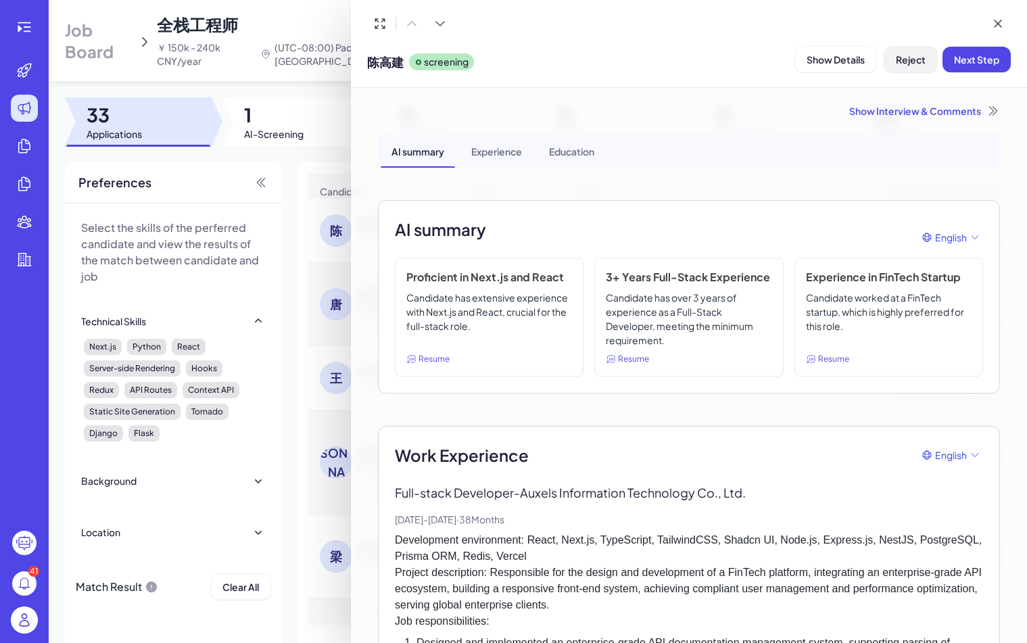
click at [898, 64] on span "Reject" at bounding box center [911, 59] width 30 height 12
click at [984, 148] on span "Ok" at bounding box center [985, 147] width 14 height 12
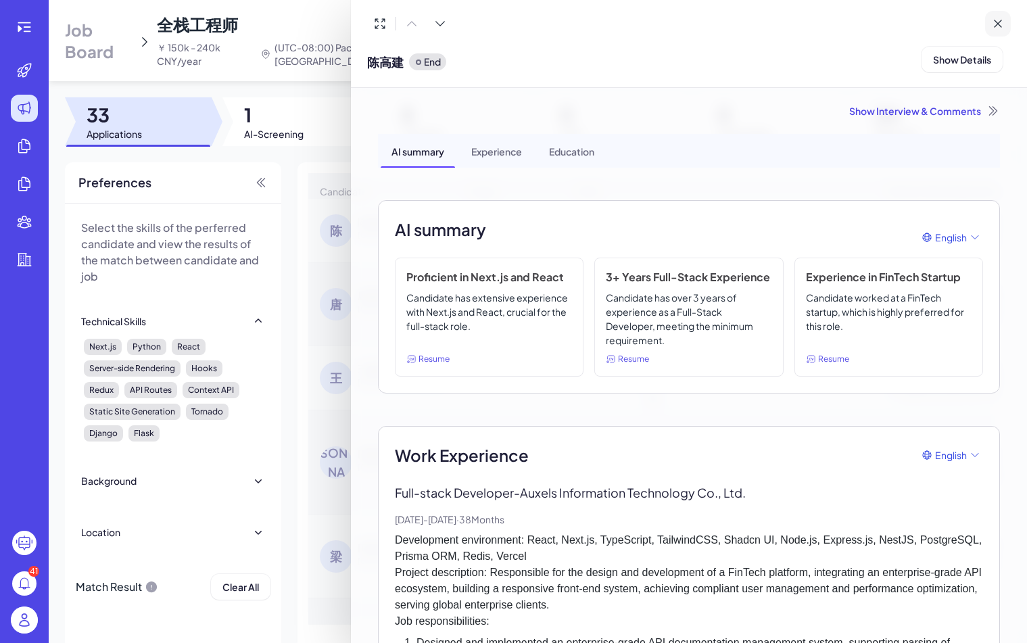
click at [1002, 24] on icon at bounding box center [998, 24] width 14 height 14
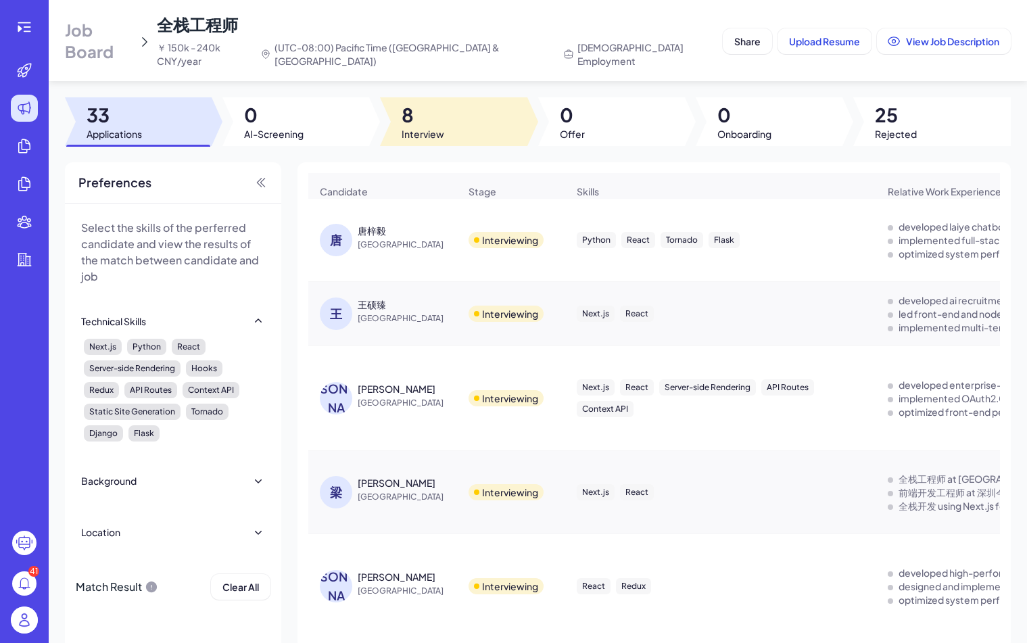
click at [404, 127] on span "Interview" at bounding box center [423, 134] width 43 height 14
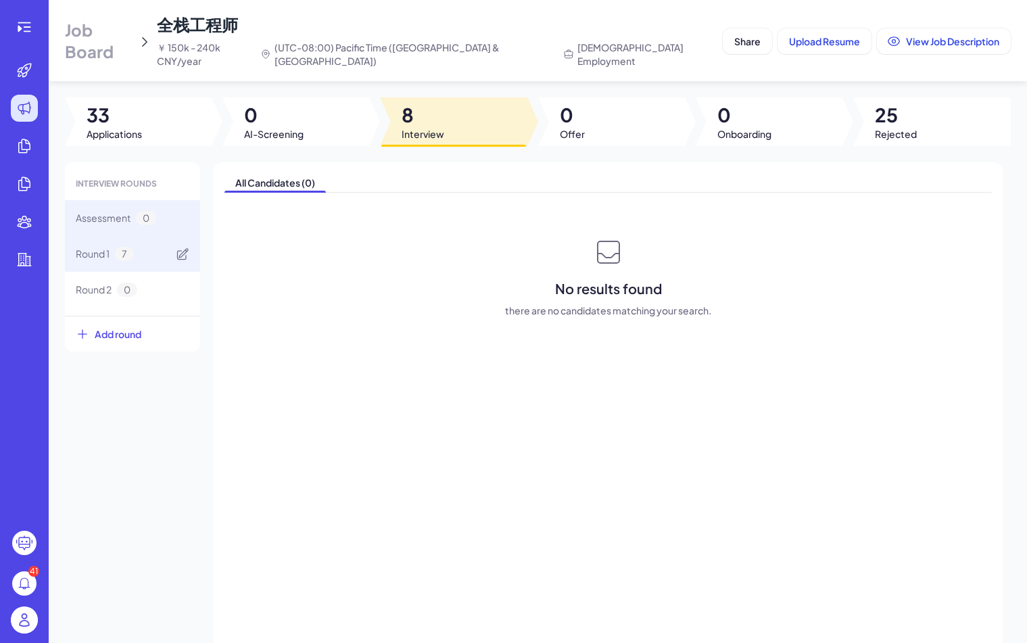
click at [117, 247] on span "7" at bounding box center [124, 254] width 19 height 14
